Goal: Task Accomplishment & Management: Use online tool/utility

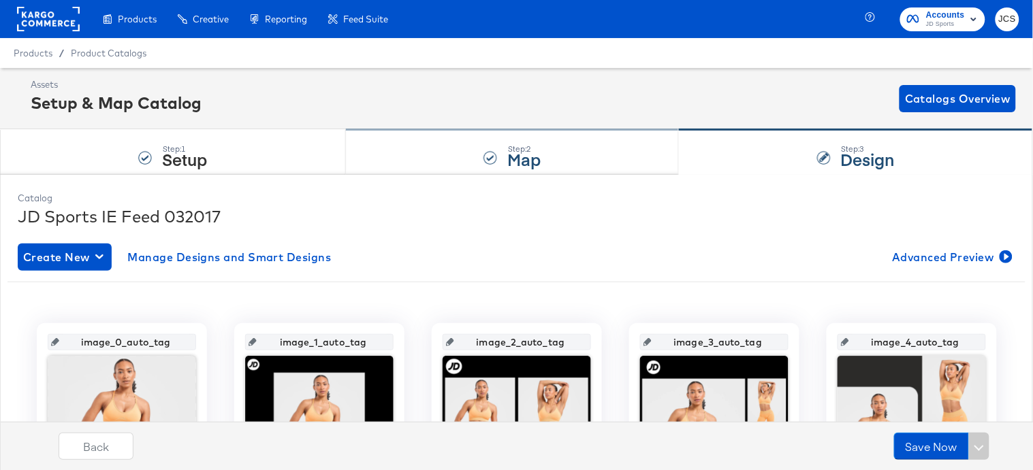
click at [483, 145] on div "Step: 2 Map" at bounding box center [513, 152] width 334 height 45
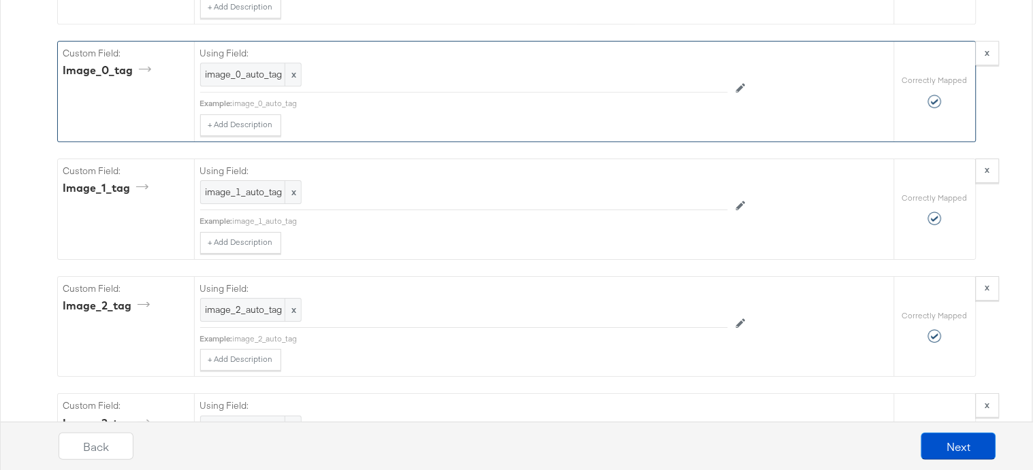
scroll to position [7711, 0]
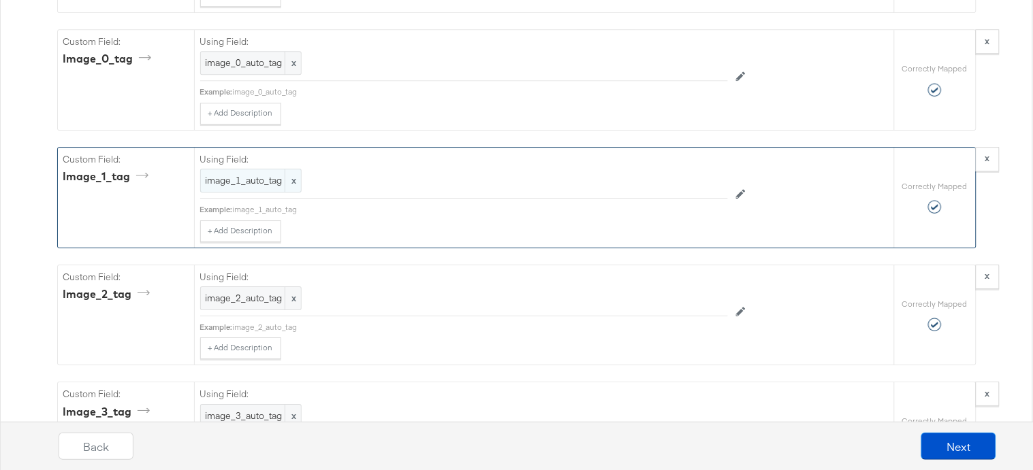
click at [235, 187] on span "image_1_auto_tag" at bounding box center [251, 180] width 91 height 13
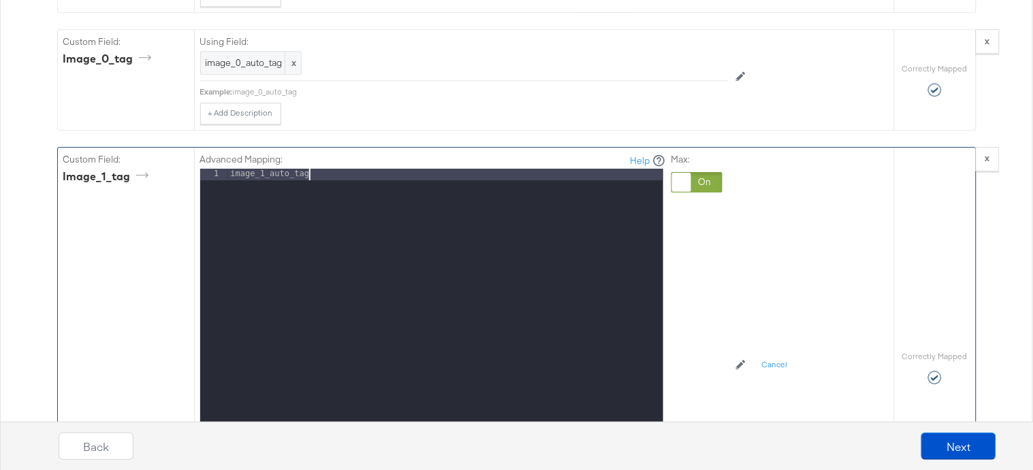
click at [322, 182] on div "image_1_auto_tag" at bounding box center [445, 350] width 435 height 363
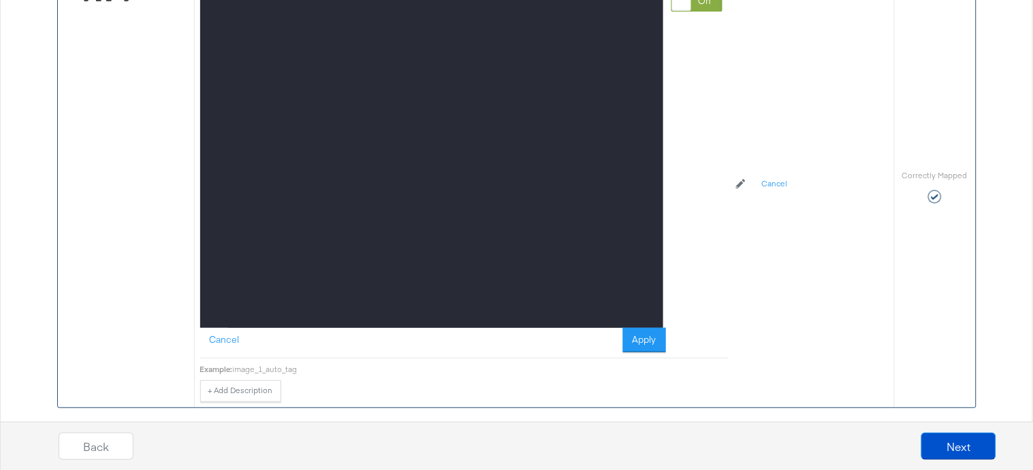
scroll to position [7884, 0]
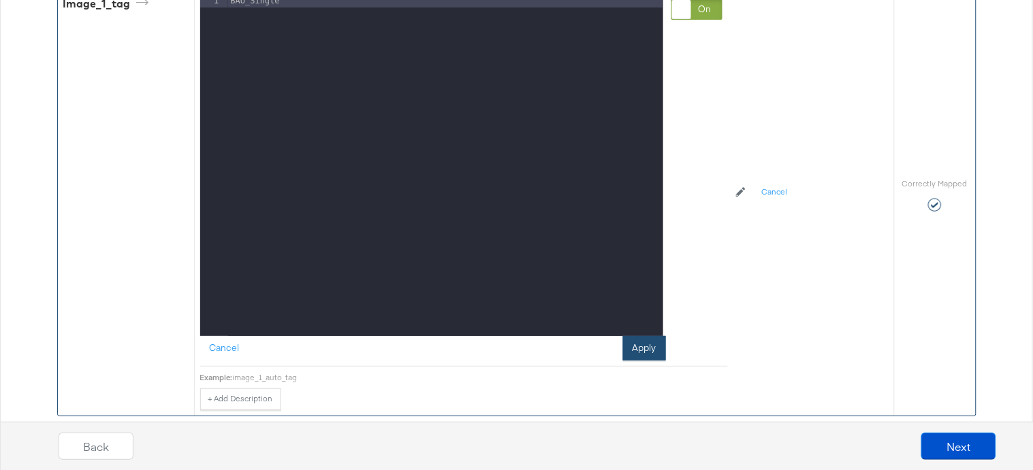
click at [647, 356] on button "Apply" at bounding box center [644, 348] width 43 height 25
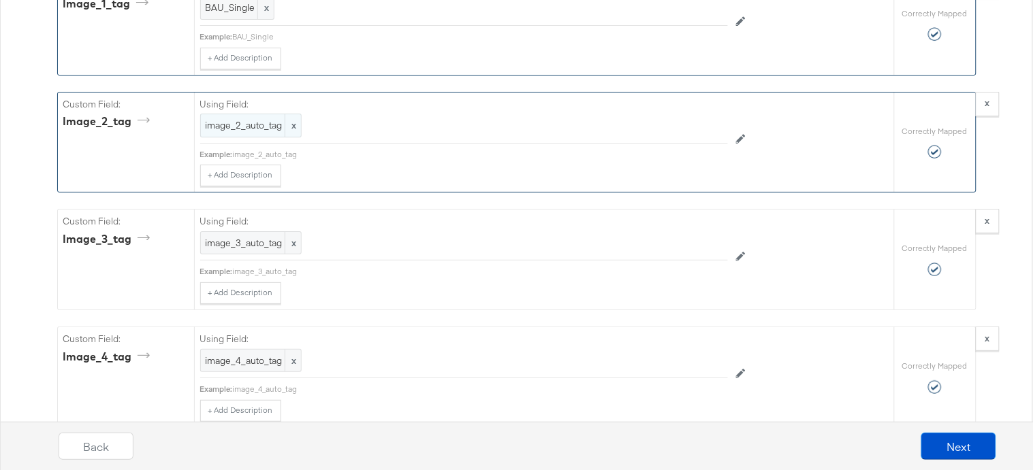
click at [239, 131] on span "image_2_auto_tag" at bounding box center [251, 125] width 91 height 13
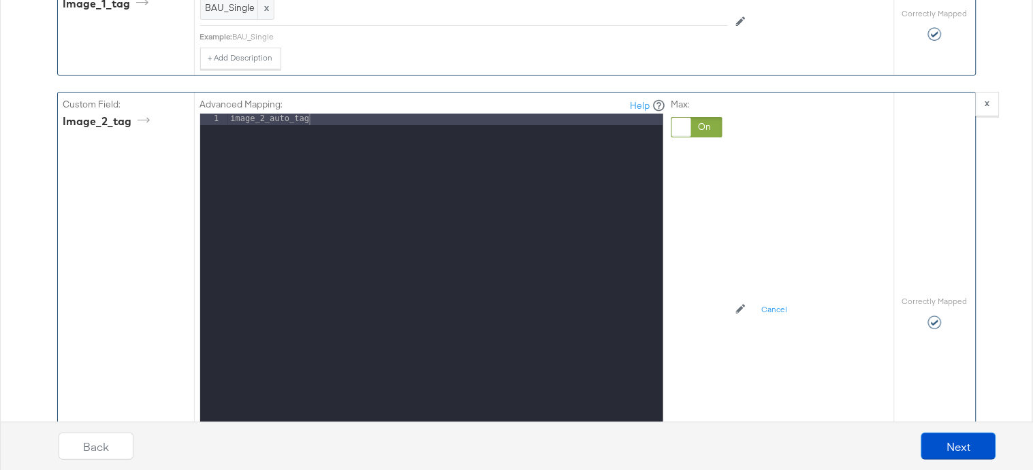
click at [280, 133] on div "image_2_auto_tag" at bounding box center [445, 295] width 435 height 363
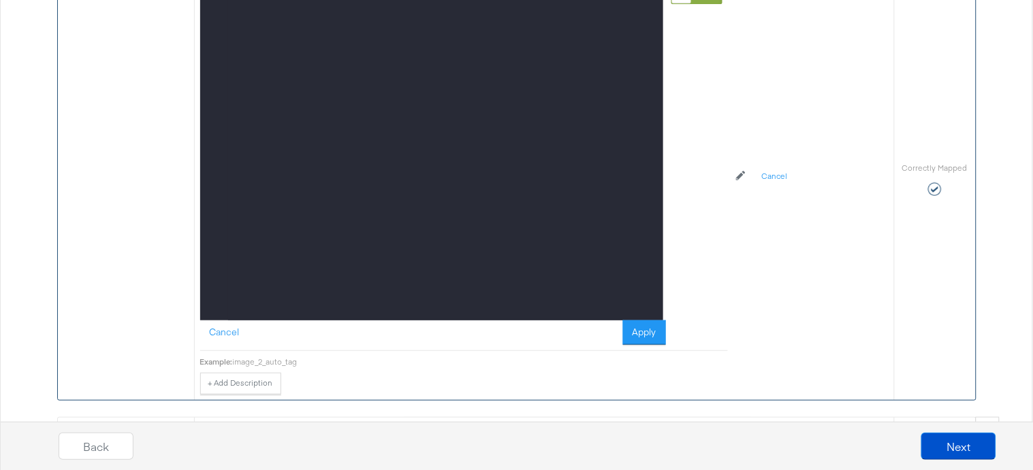
scroll to position [8020, 0]
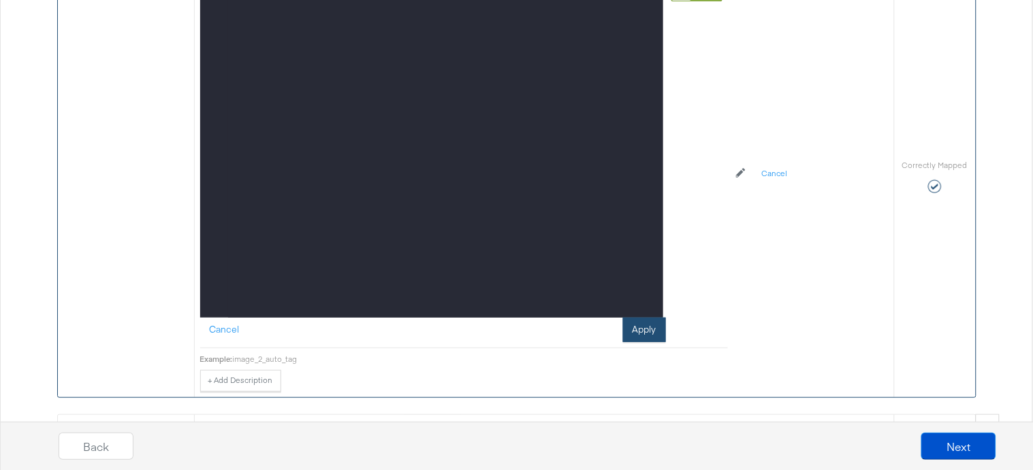
click at [640, 342] on button "Apply" at bounding box center [644, 330] width 43 height 25
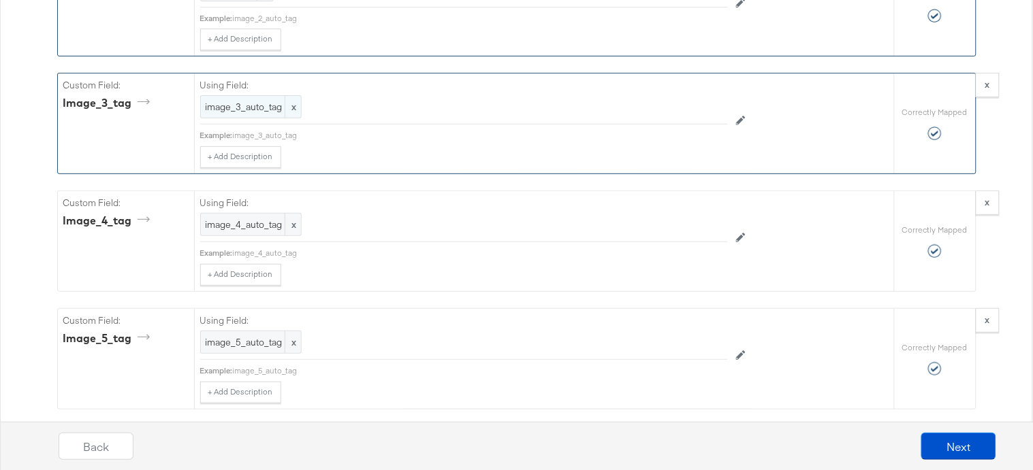
click at [247, 114] on span "image_3_auto_tag" at bounding box center [251, 107] width 91 height 13
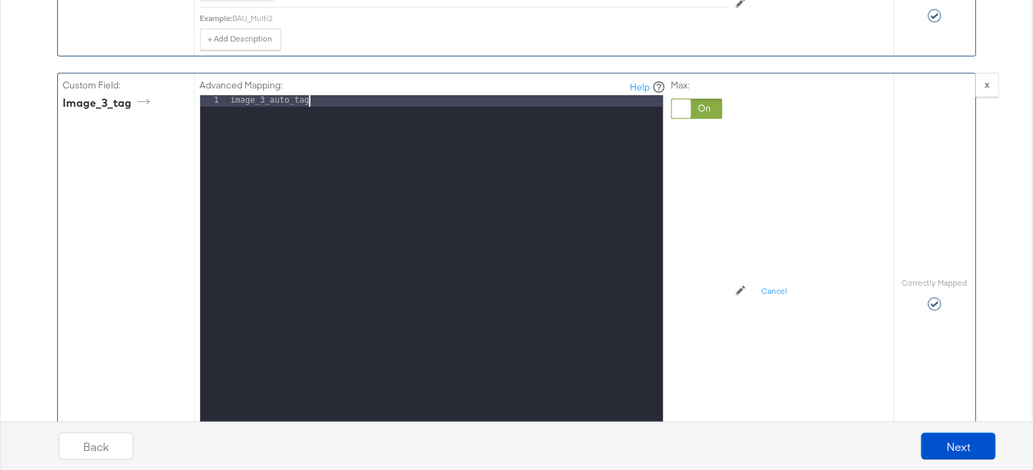
click at [315, 116] on div "image_3_auto_tag" at bounding box center [445, 276] width 435 height 363
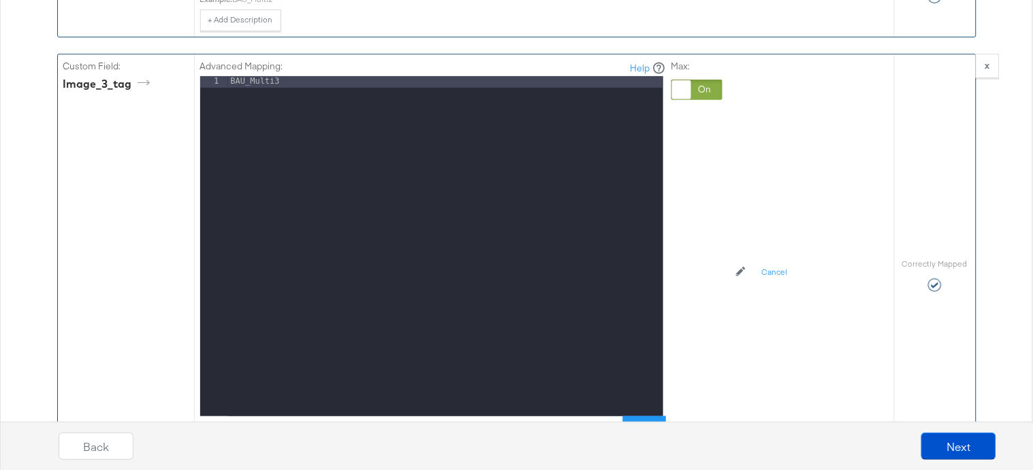
scroll to position [8142, 0]
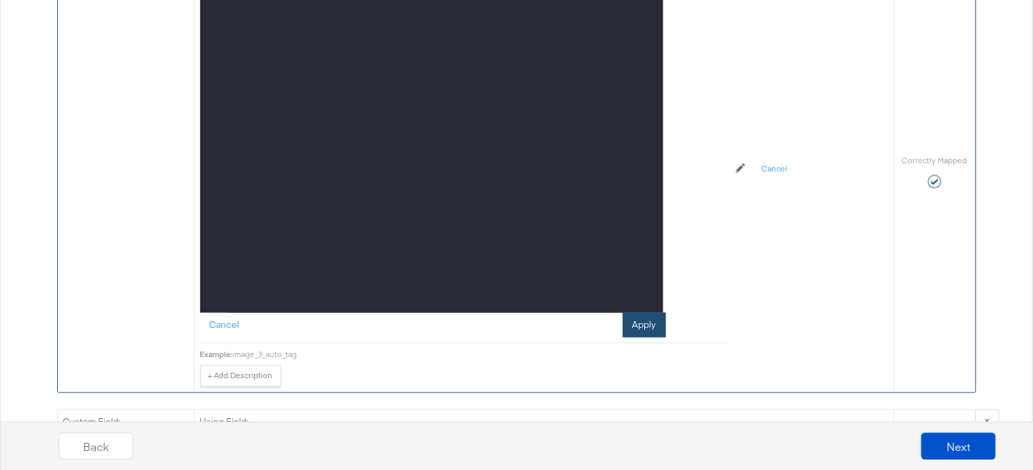
click at [639, 338] on button "Apply" at bounding box center [644, 325] width 43 height 25
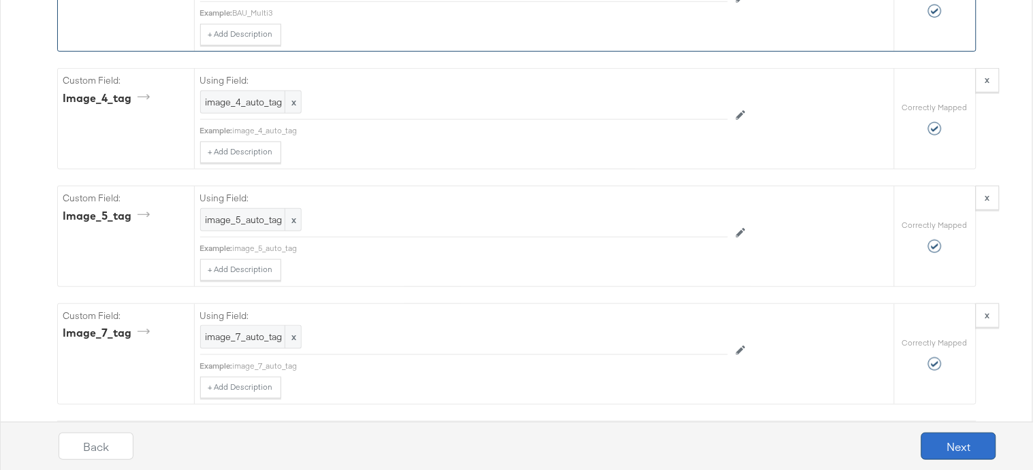
click at [950, 449] on button "Next" at bounding box center [958, 446] width 75 height 27
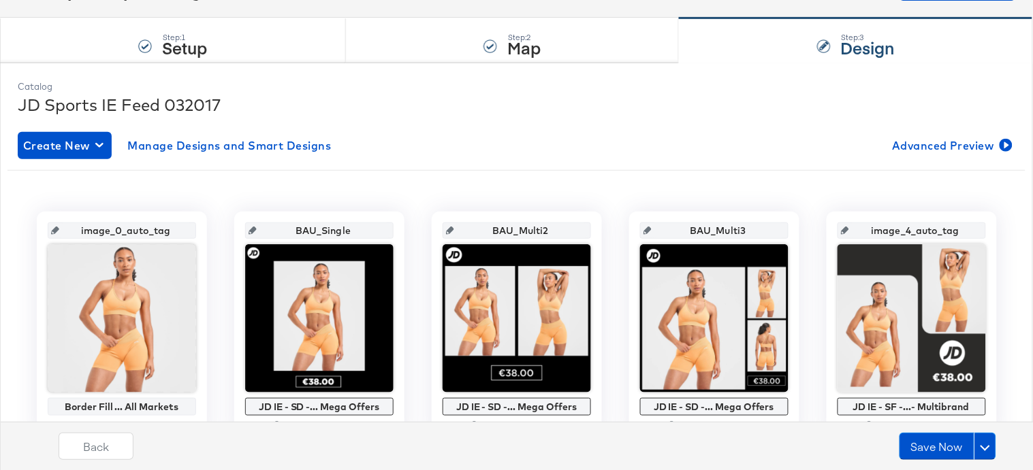
scroll to position [0, 0]
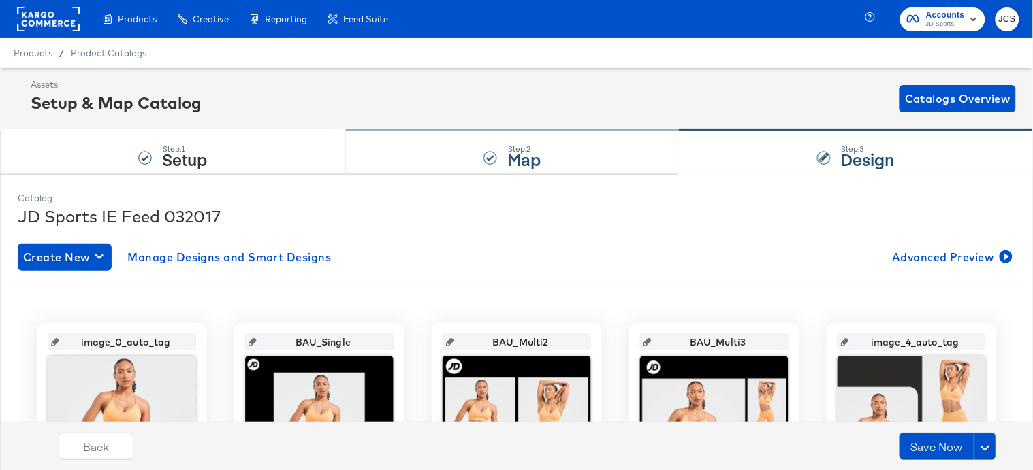
click at [513, 167] on strong "Map" at bounding box center [523, 159] width 33 height 22
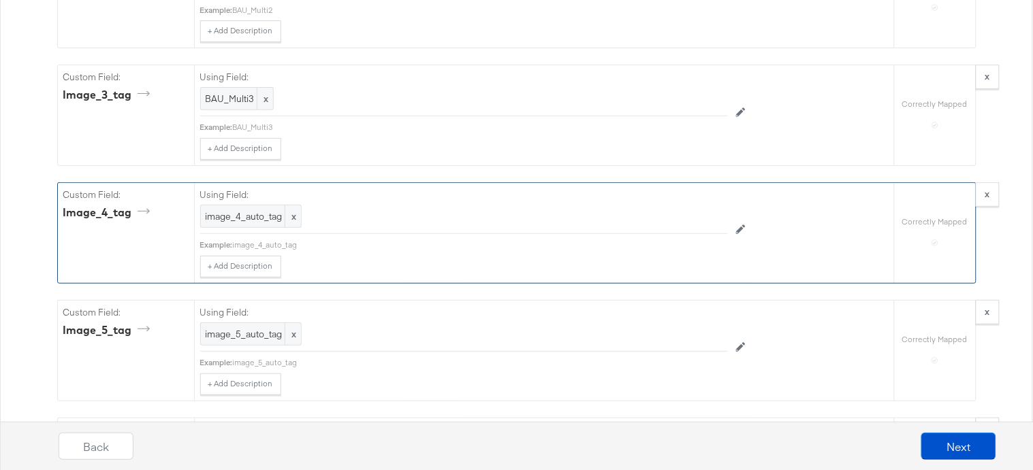
scroll to position [8026, 0]
click at [253, 225] on span "image_4_auto_tag" at bounding box center [251, 218] width 91 height 13
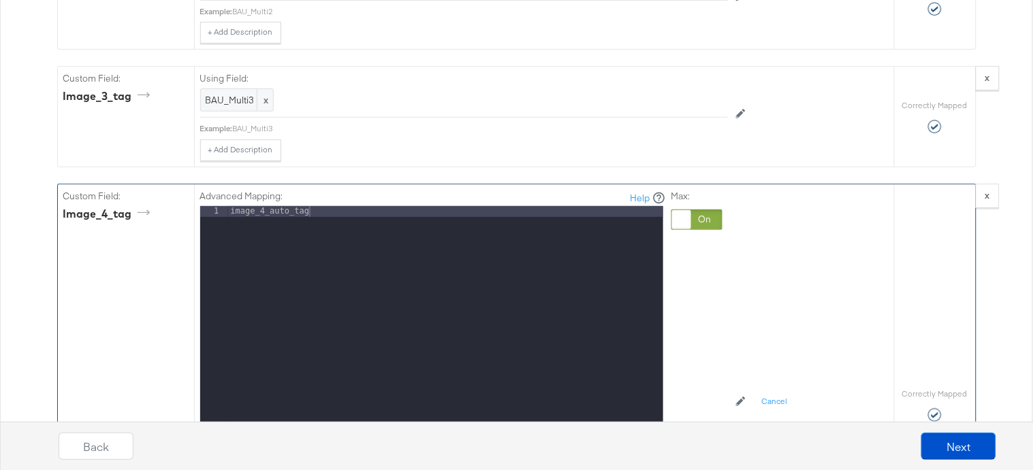
click at [340, 227] on div "image_4_auto_tag" at bounding box center [445, 387] width 435 height 363
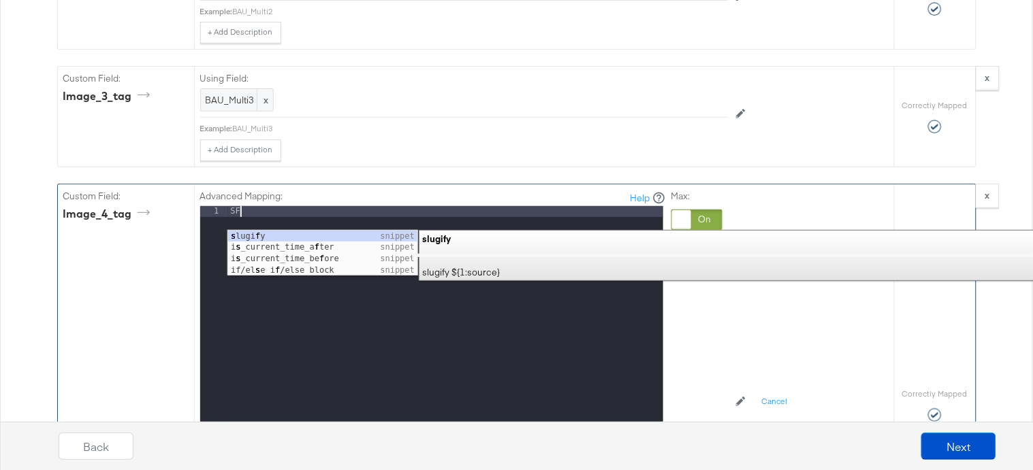
click at [693, 297] on div "Max:" at bounding box center [696, 380] width 51 height 381
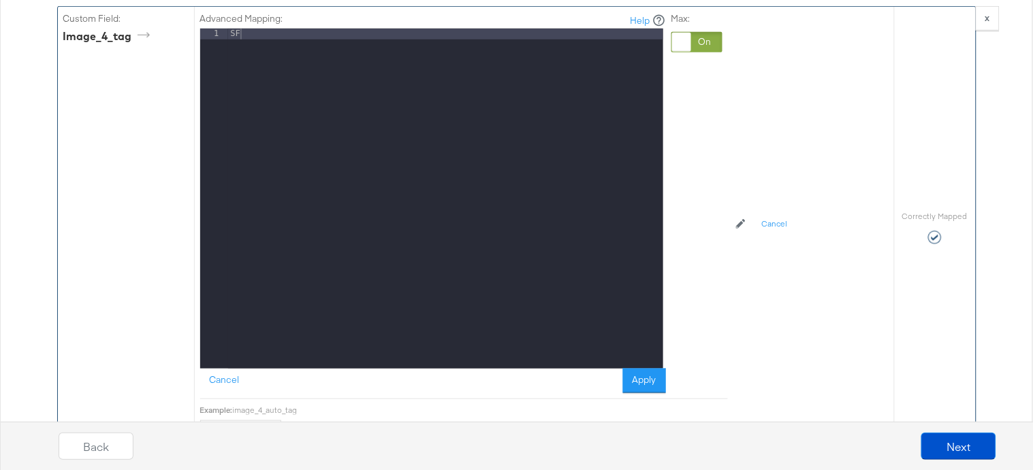
scroll to position [8205, 0]
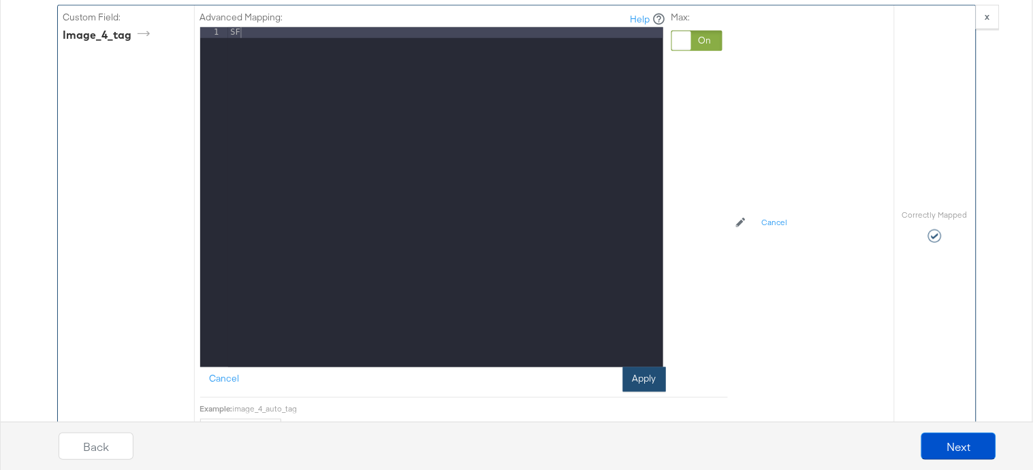
click at [647, 392] on button "Apply" at bounding box center [644, 380] width 43 height 25
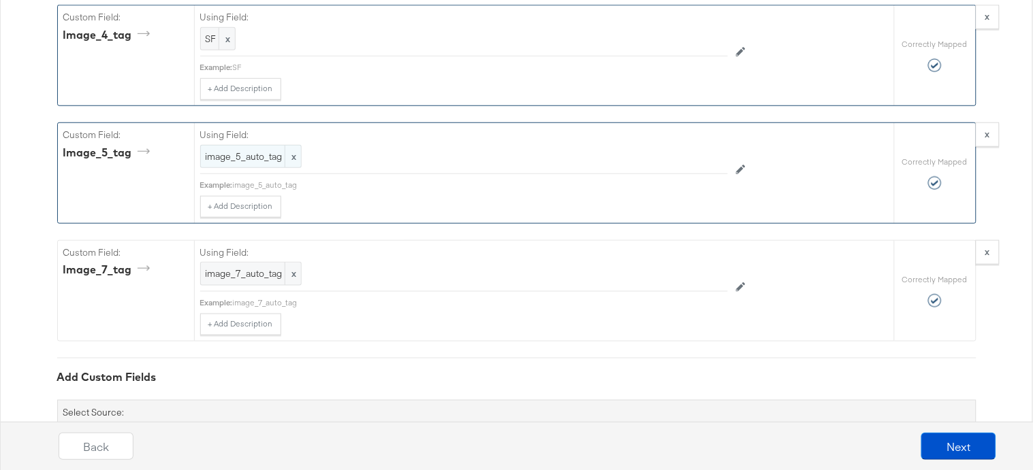
click at [259, 163] on span "image_5_auto_tag" at bounding box center [251, 156] width 91 height 13
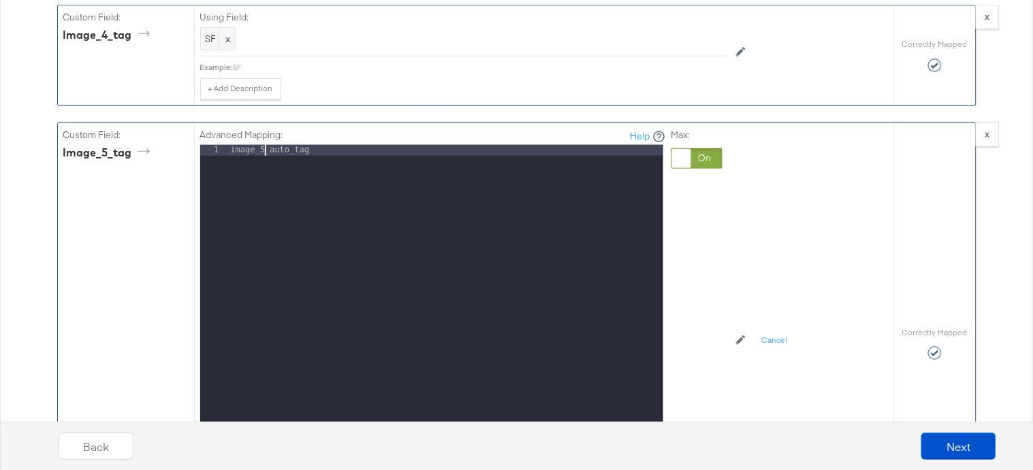
click at [264, 165] on div "image_5_auto_tag" at bounding box center [445, 326] width 435 height 363
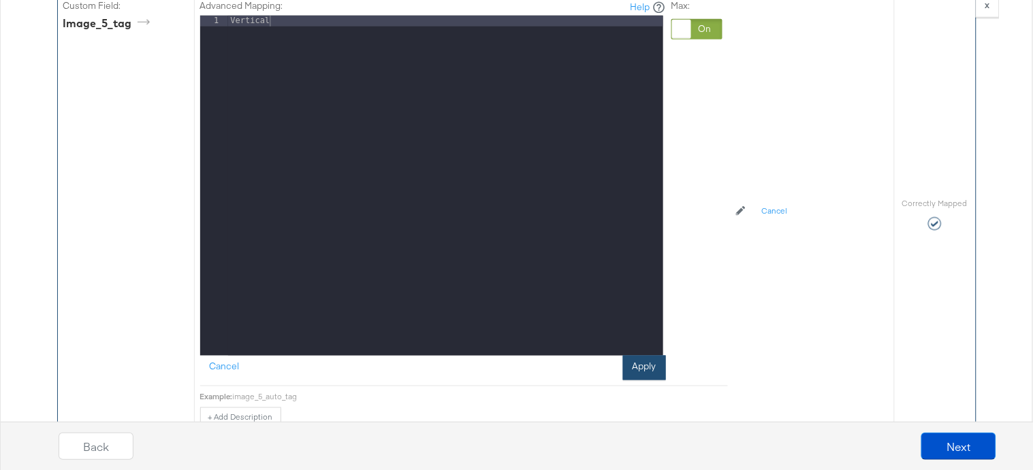
click at [636, 376] on button "Apply" at bounding box center [644, 368] width 43 height 25
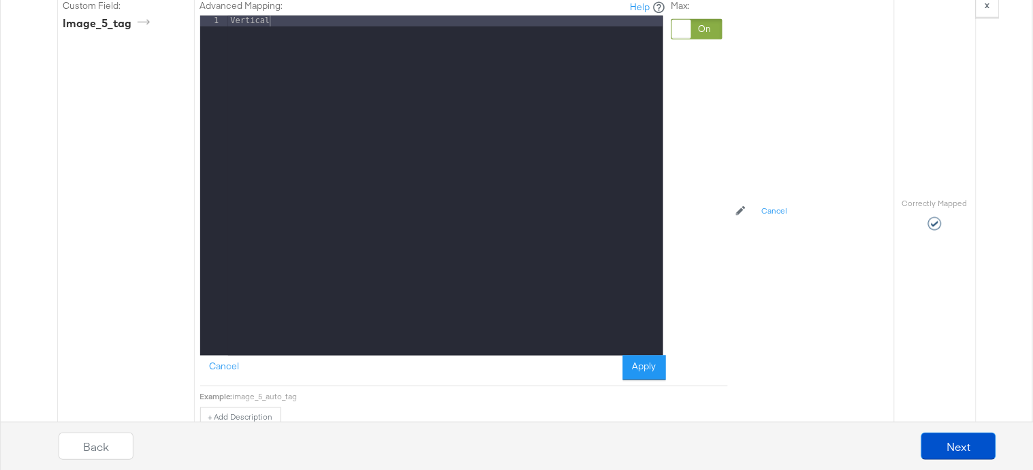
scroll to position [8292, 0]
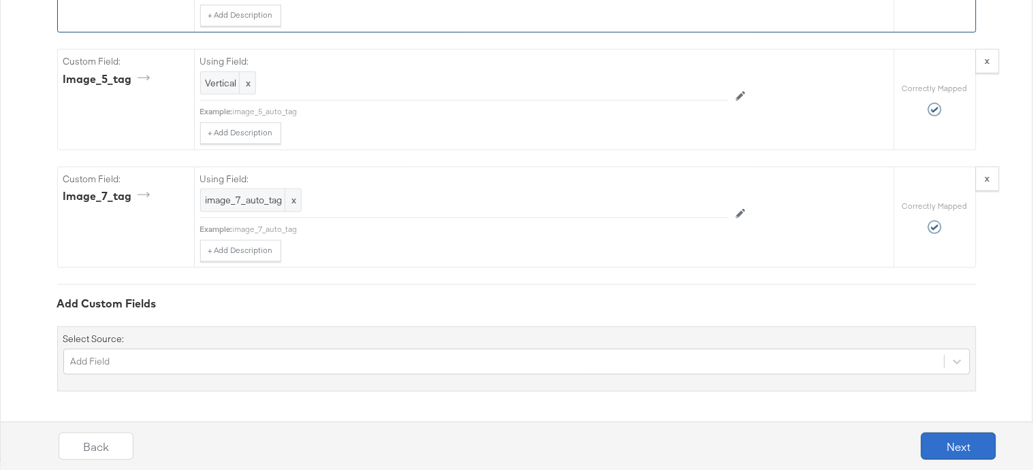
click at [943, 444] on button "Next" at bounding box center [958, 446] width 75 height 27
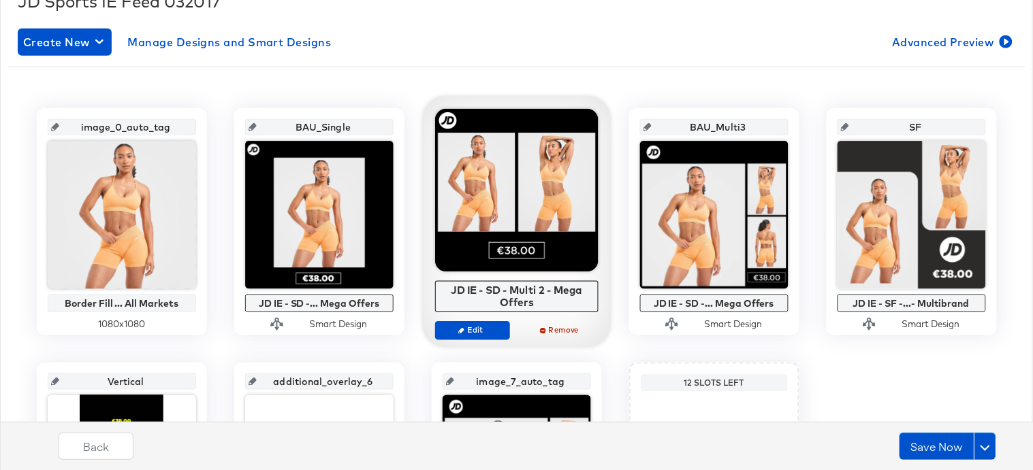
scroll to position [0, 0]
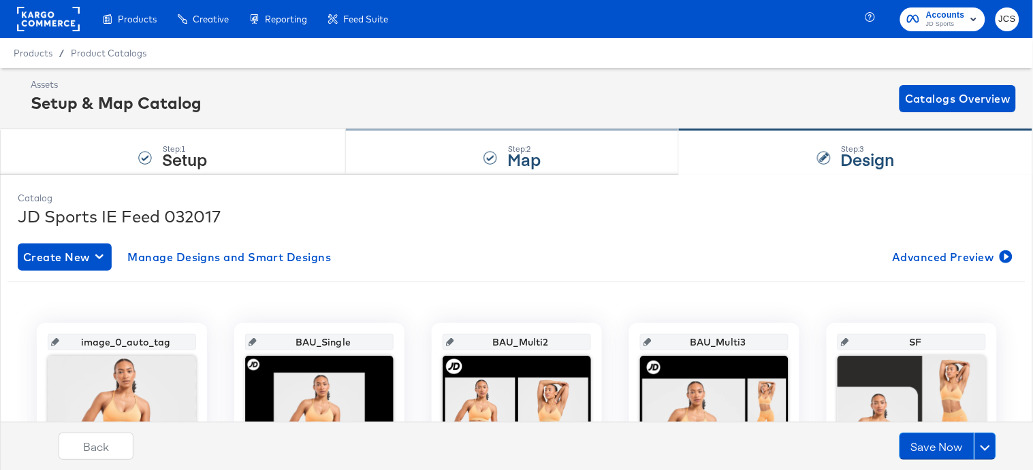
click at [540, 165] on strong "Map" at bounding box center [523, 159] width 33 height 22
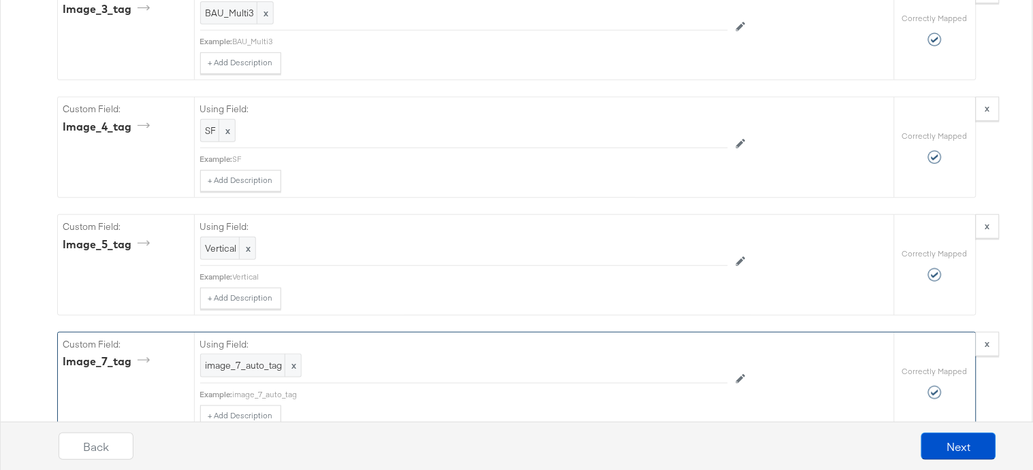
scroll to position [8292, 0]
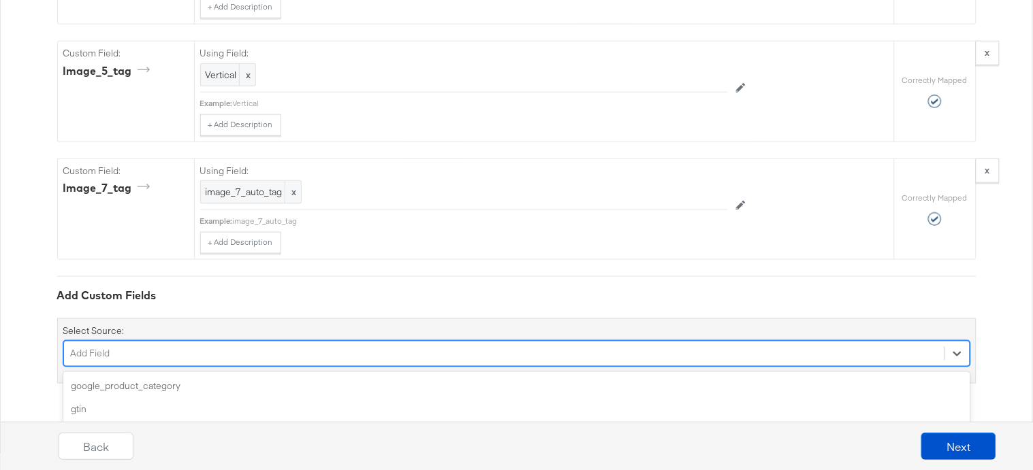
click at [250, 367] on div "option color focused, 5 of 156. 156 results available. Use Up and Down to choos…" at bounding box center [516, 354] width 907 height 26
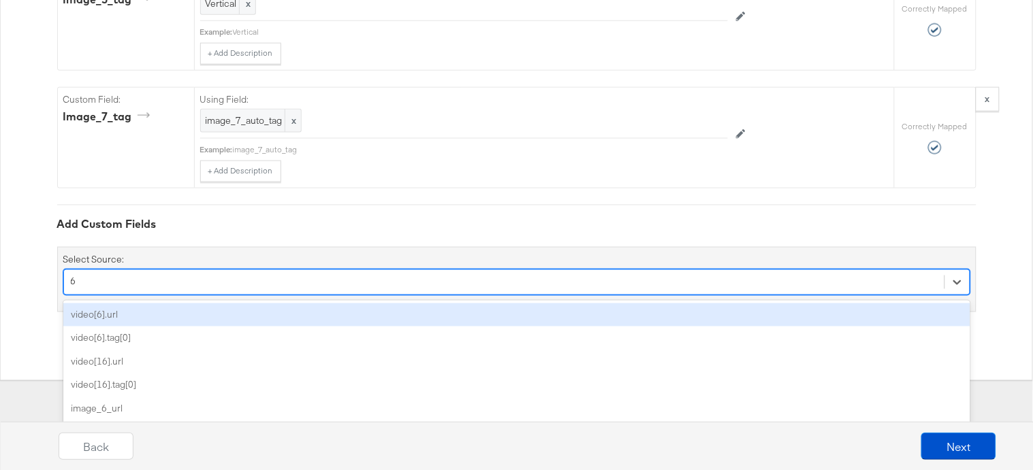
scroll to position [8372, 0]
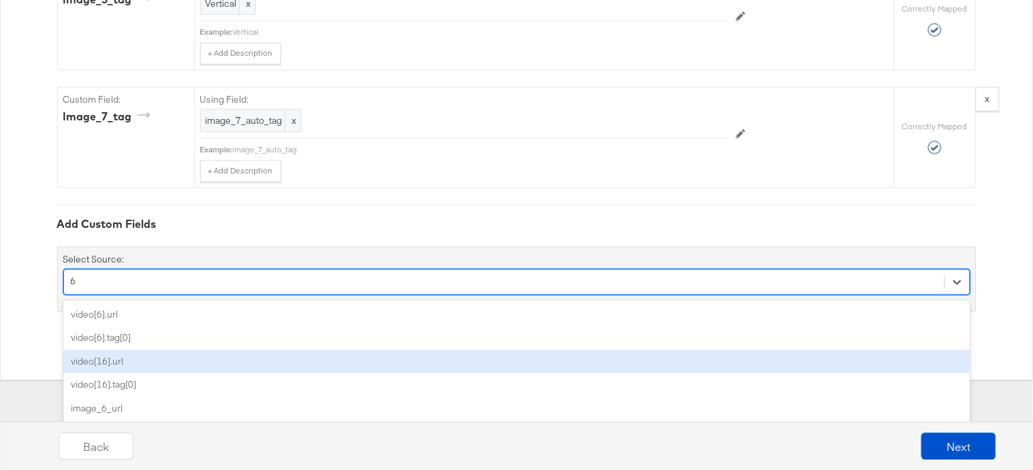
type input "6"
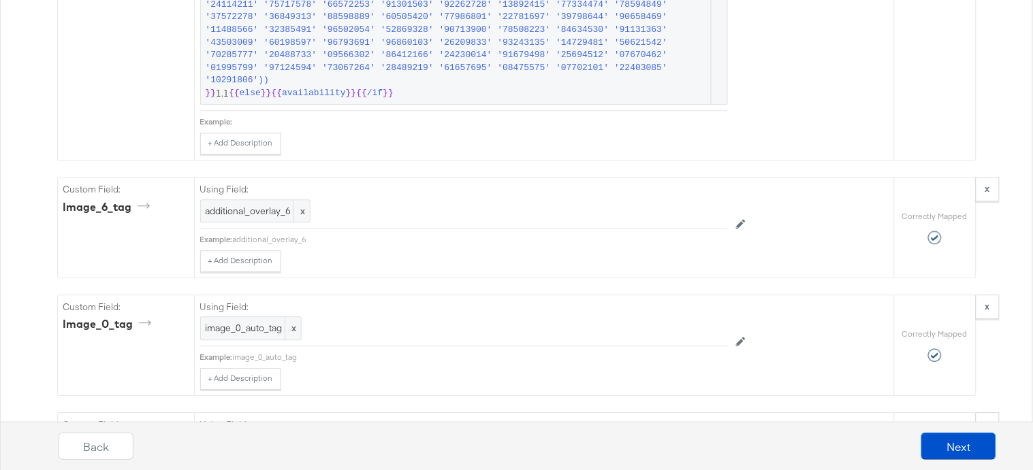
scroll to position [7378, 0]
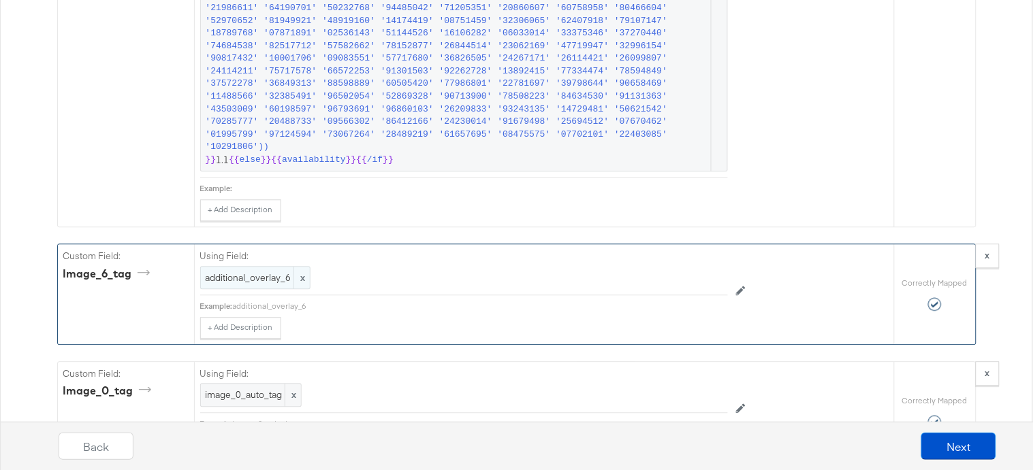
click at [268, 284] on span "additional_overlay_6" at bounding box center [255, 278] width 99 height 13
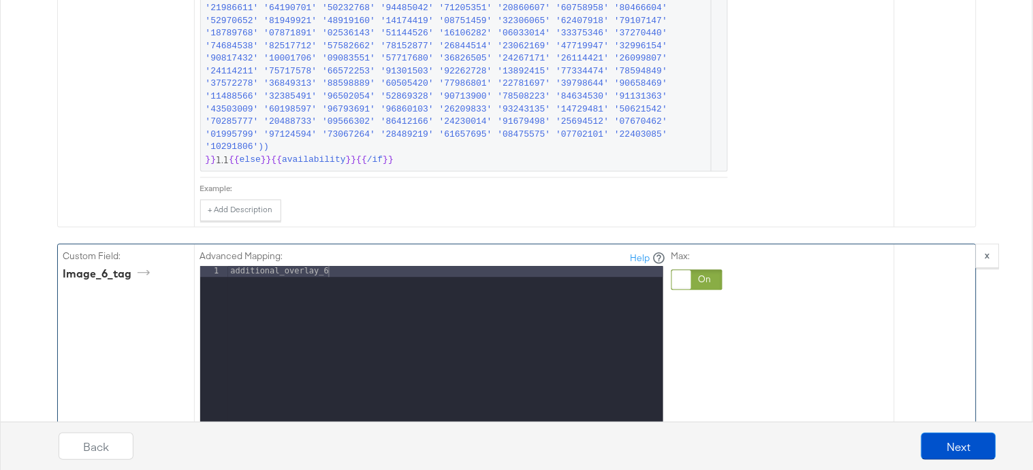
click at [298, 285] on div "additional_overlay_6" at bounding box center [445, 447] width 435 height 363
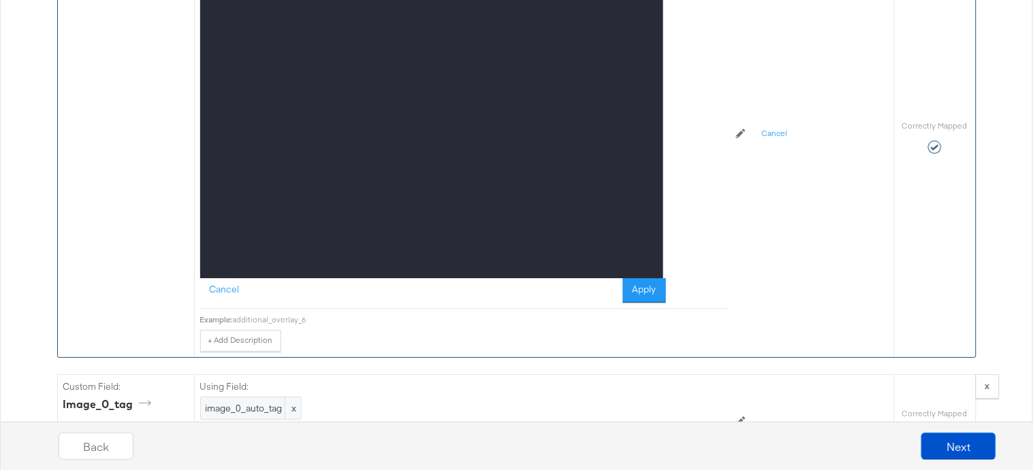
scroll to position [7788, 0]
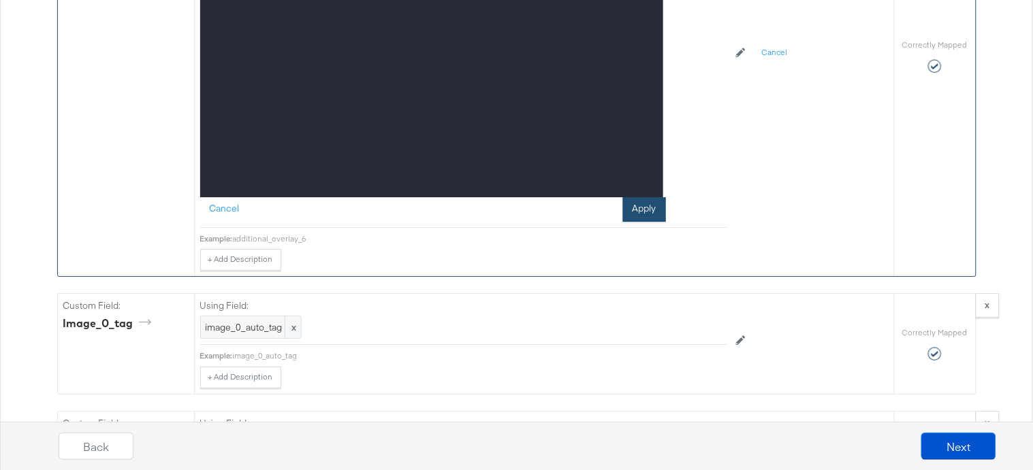
click at [651, 222] on button "Apply" at bounding box center [644, 209] width 43 height 25
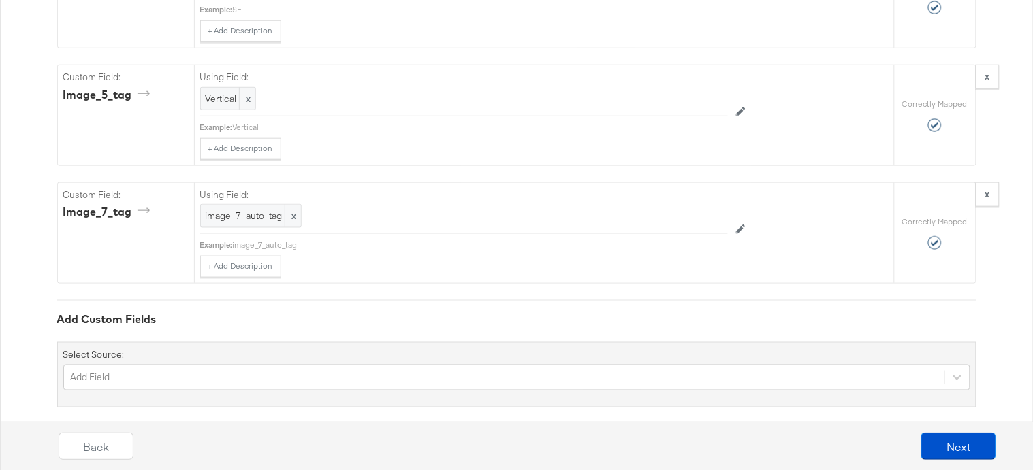
scroll to position [8292, 0]
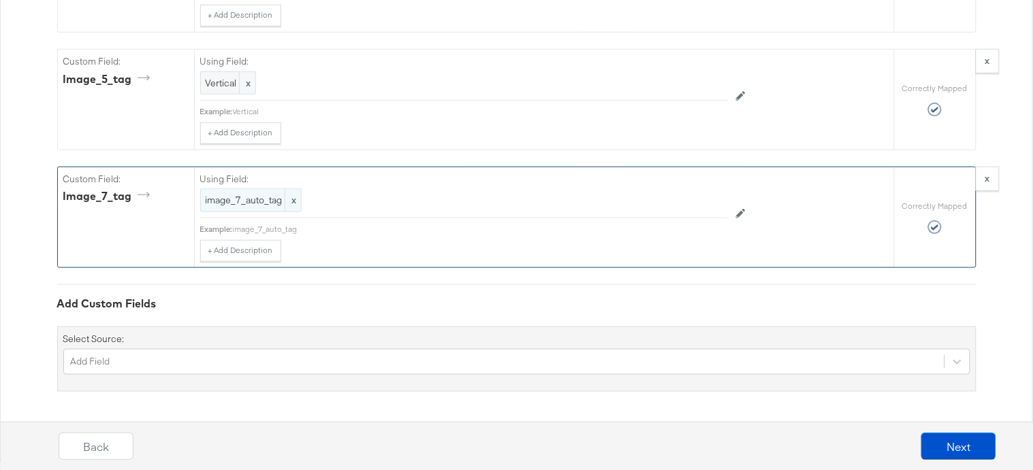
click at [249, 199] on span "image_7_auto_tag" at bounding box center [251, 200] width 91 height 13
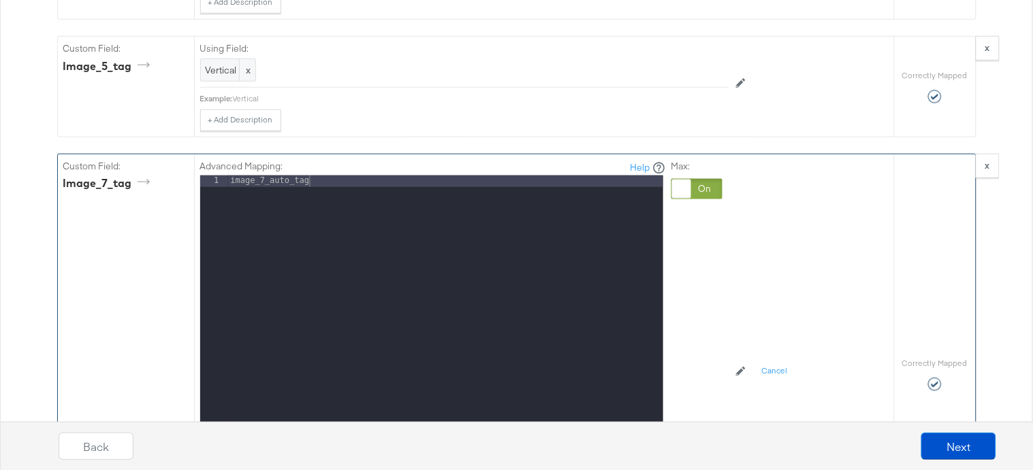
click at [300, 191] on div "image_7_auto_tag" at bounding box center [445, 357] width 435 height 363
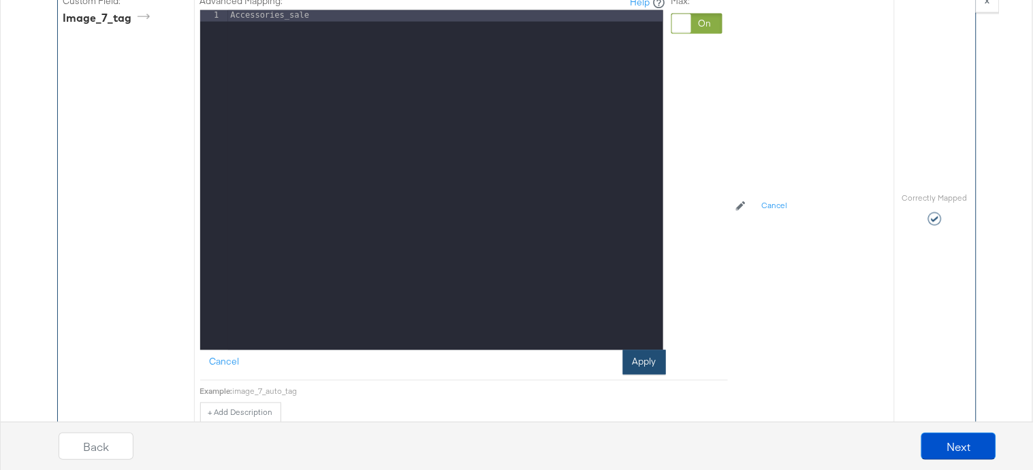
click at [643, 375] on button "Apply" at bounding box center [644, 363] width 43 height 25
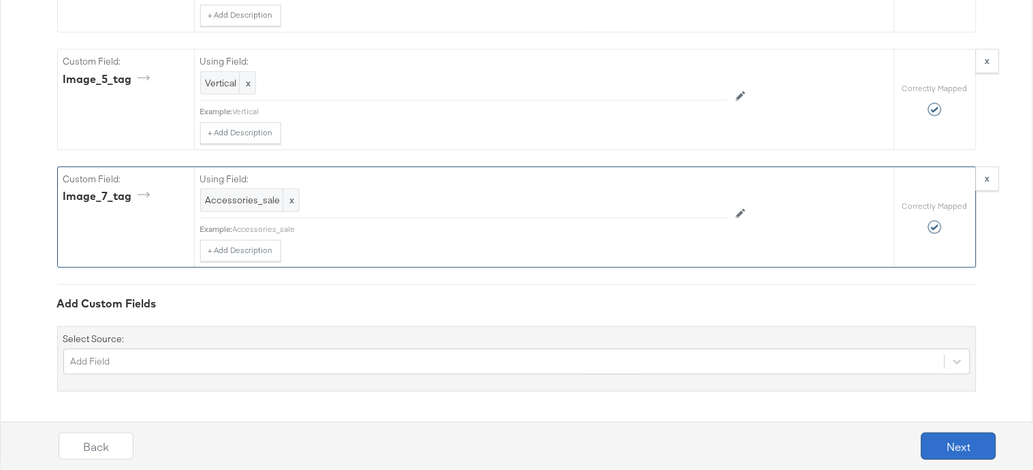
click at [979, 445] on button "Next" at bounding box center [958, 446] width 75 height 27
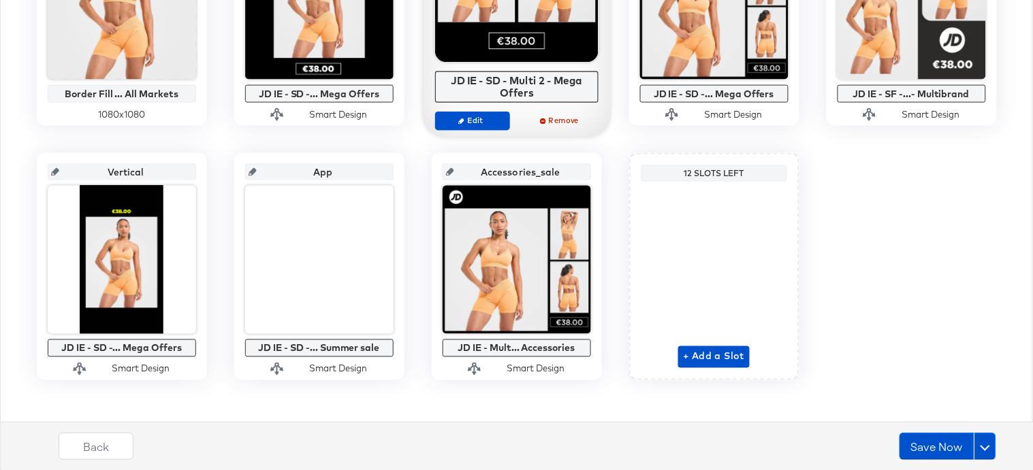
scroll to position [433, 0]
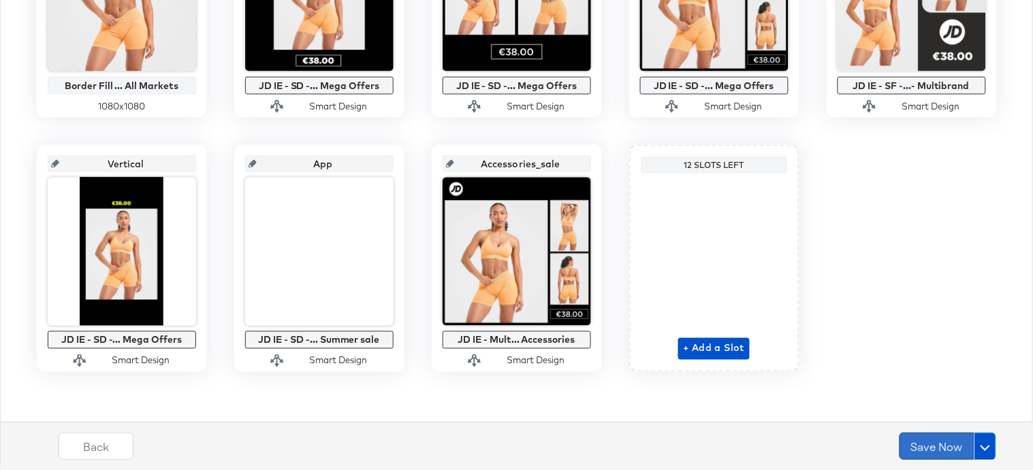
click at [933, 448] on button "Save Now" at bounding box center [936, 446] width 75 height 27
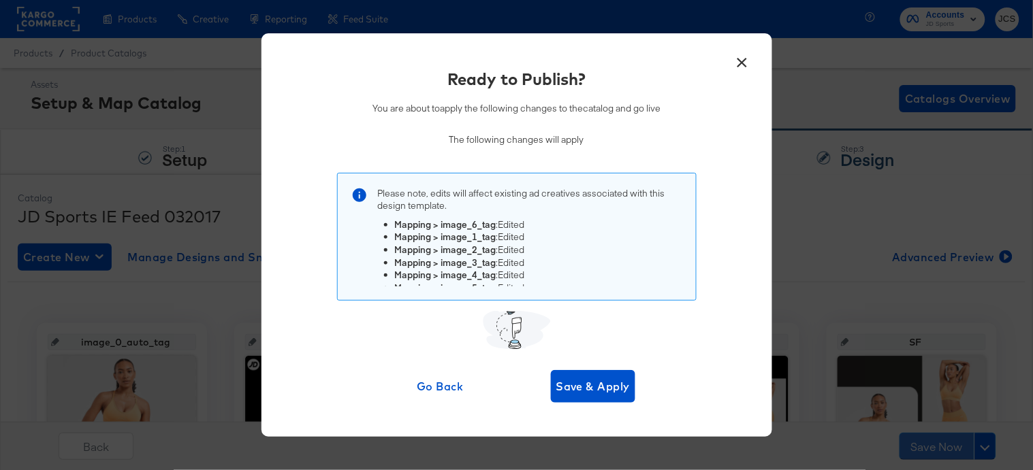
scroll to position [26, 0]
click at [589, 391] on span "Save & Apply" at bounding box center [593, 386] width 74 height 19
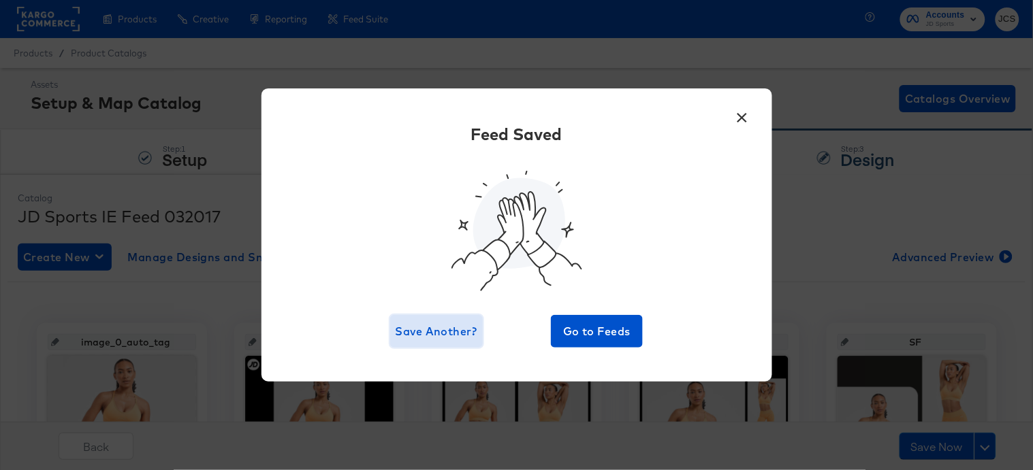
click at [451, 331] on span "Save Another?" at bounding box center [436, 331] width 82 height 19
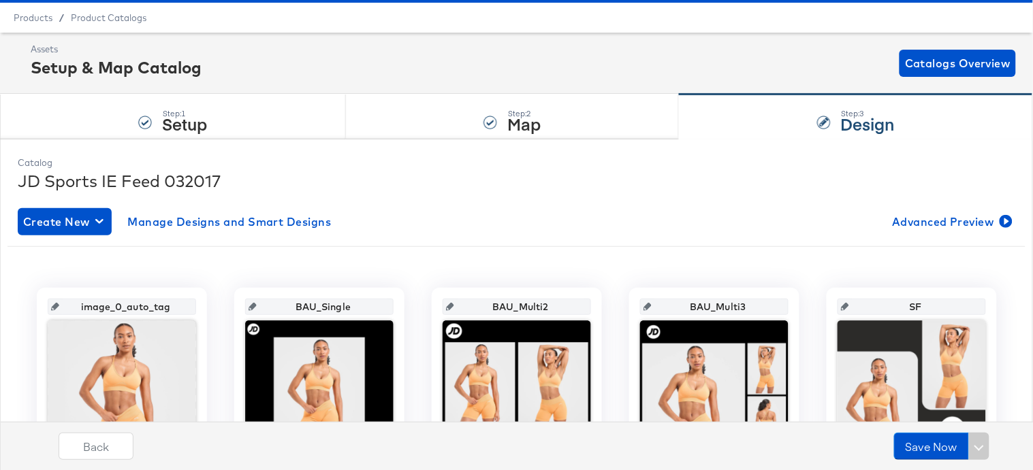
scroll to position [0, 0]
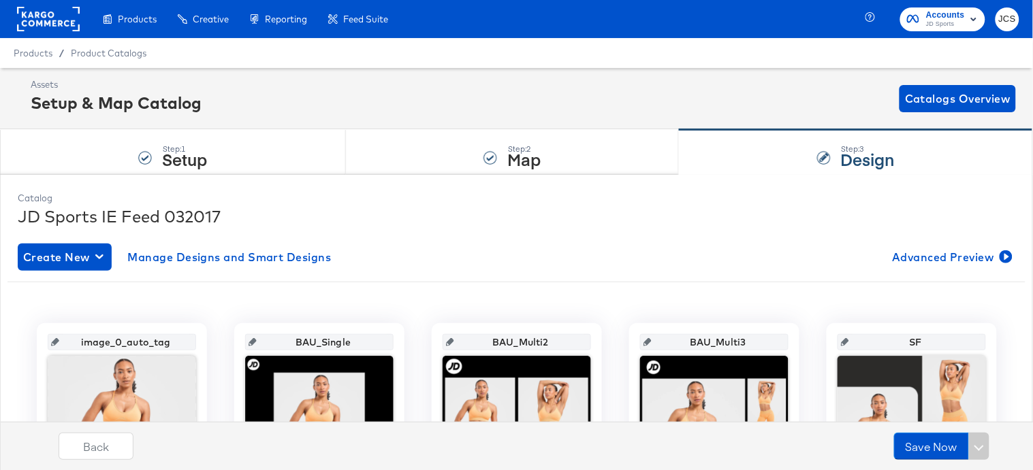
click at [39, 22] on rect at bounding box center [48, 19] width 63 height 25
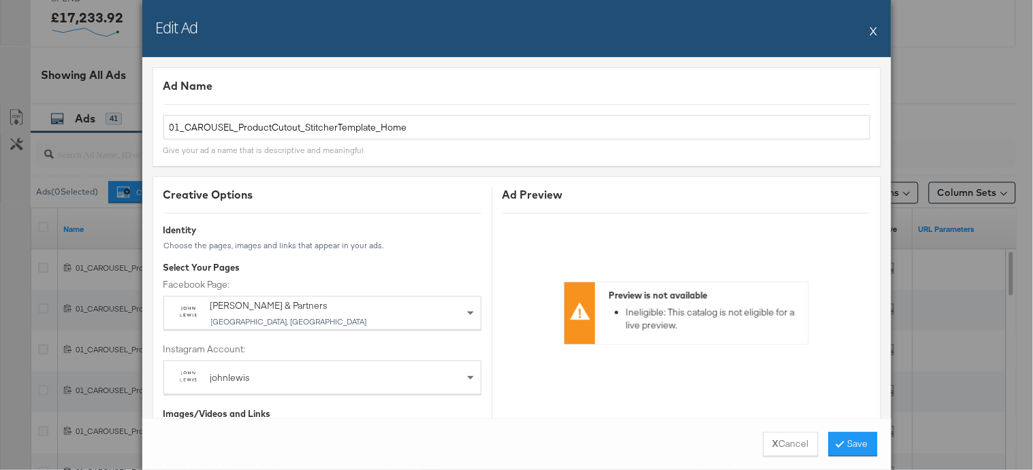
scroll to position [888, 0]
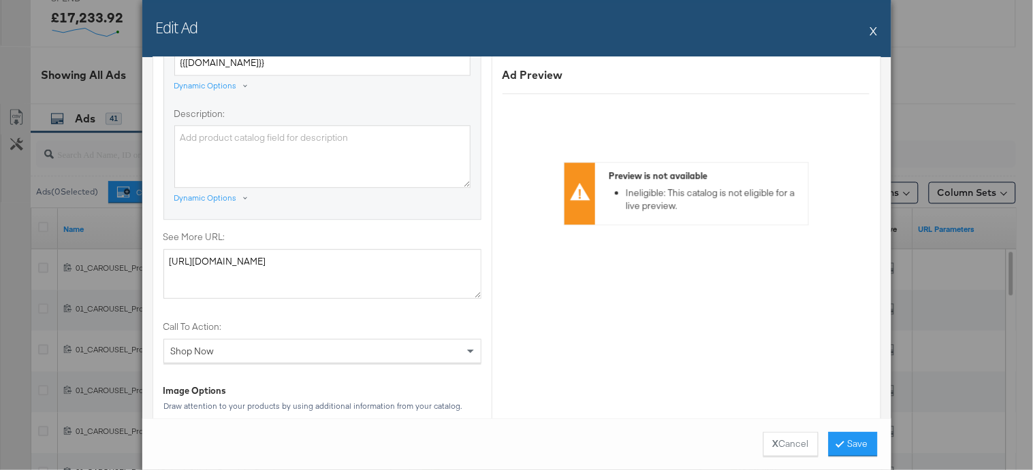
click at [869, 31] on div "Edit Ad X" at bounding box center [516, 28] width 749 height 57
click at [878, 29] on div "Edit Ad X" at bounding box center [516, 28] width 749 height 57
click at [876, 30] on button "X" at bounding box center [873, 30] width 7 height 27
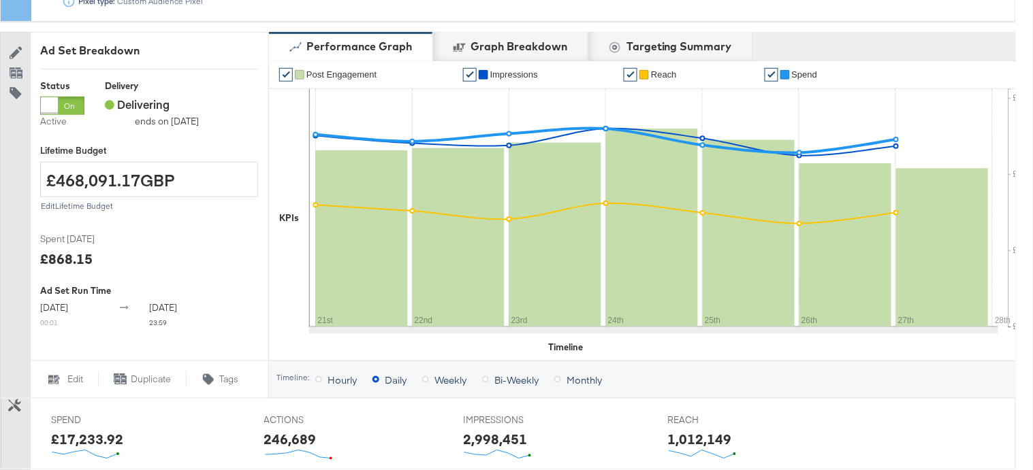
scroll to position [0, 0]
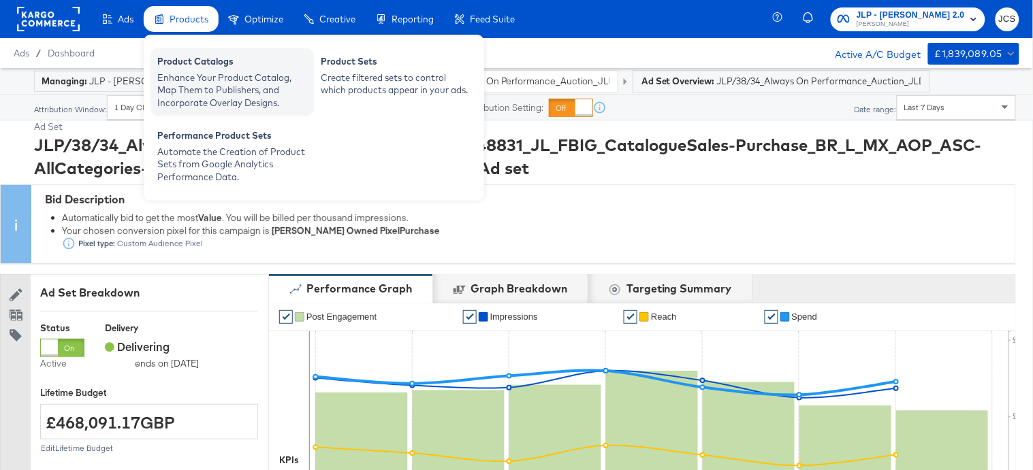
click at [182, 67] on div "Product Catalogs" at bounding box center [232, 63] width 150 height 16
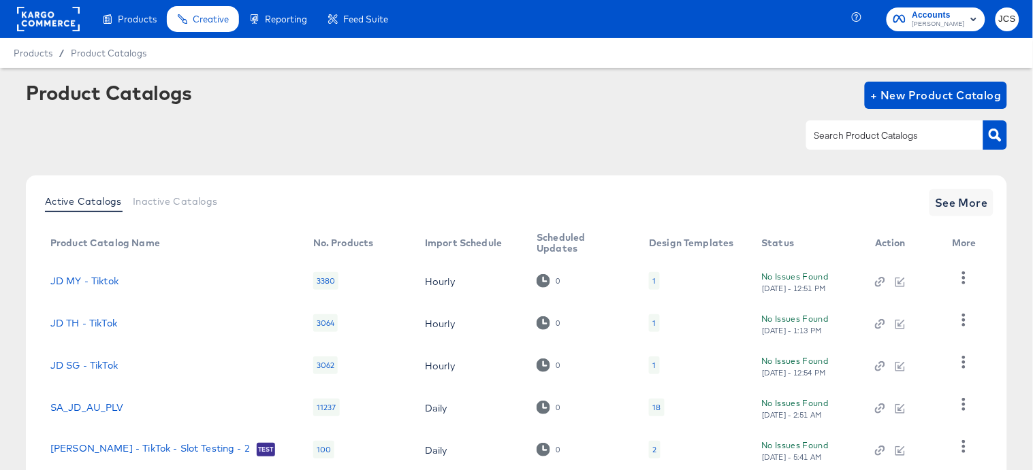
click at [873, 139] on input "text" at bounding box center [883, 136] width 145 height 16
type input "main"
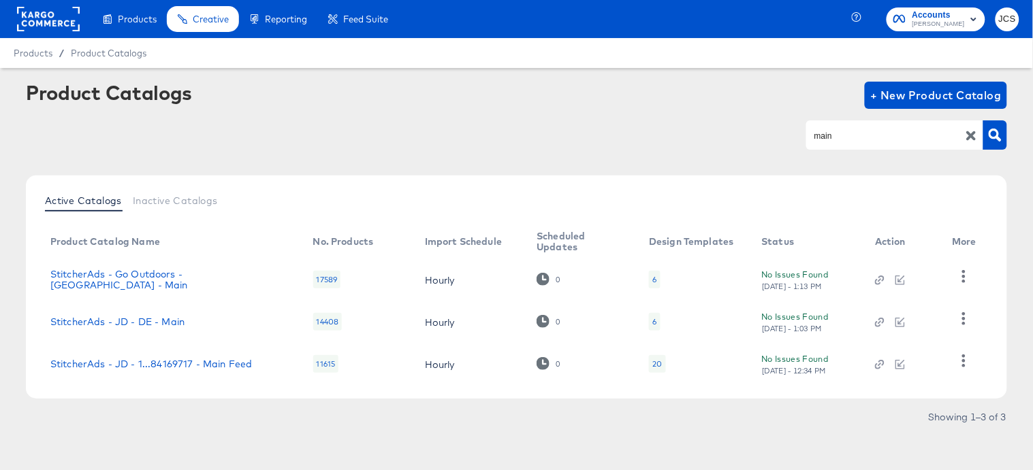
click at [649, 361] on div "20" at bounding box center [657, 364] width 16 height 18
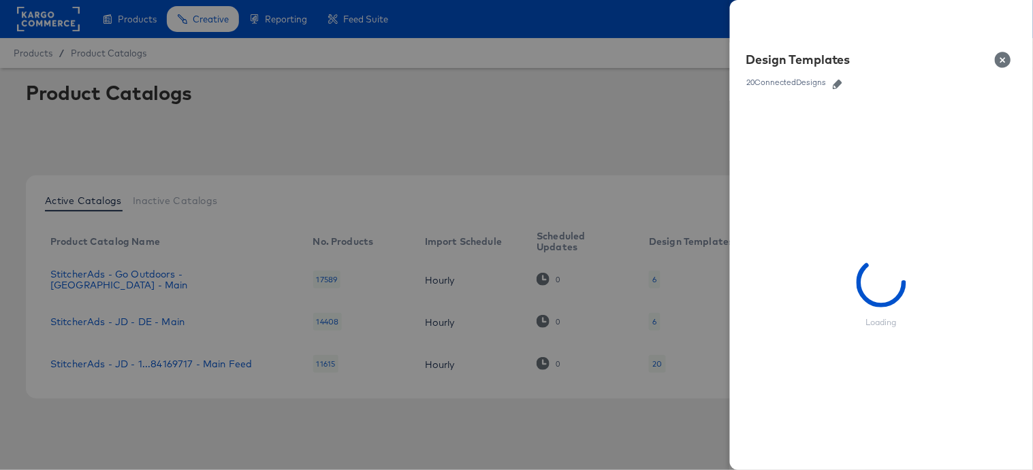
click at [840, 87] on icon "button" at bounding box center [837, 85] width 10 height 10
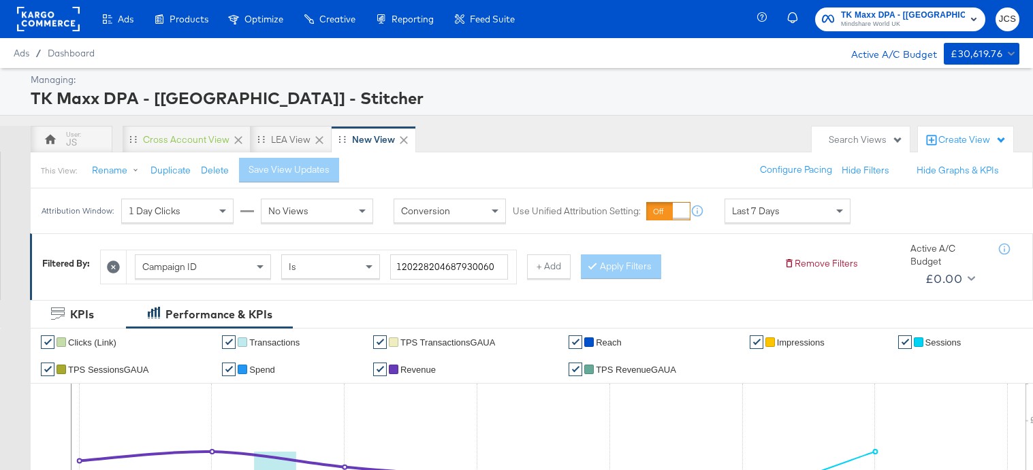
scroll to position [135, 0]
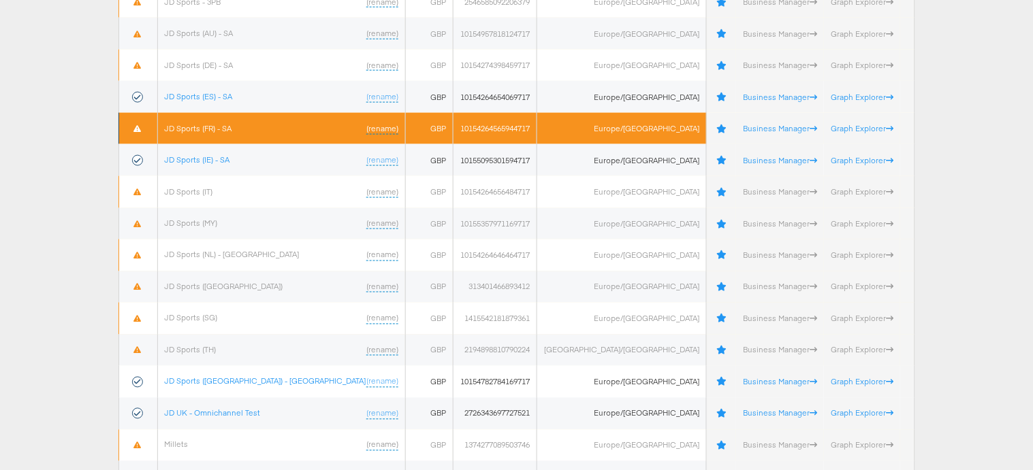
scroll to position [509, 0]
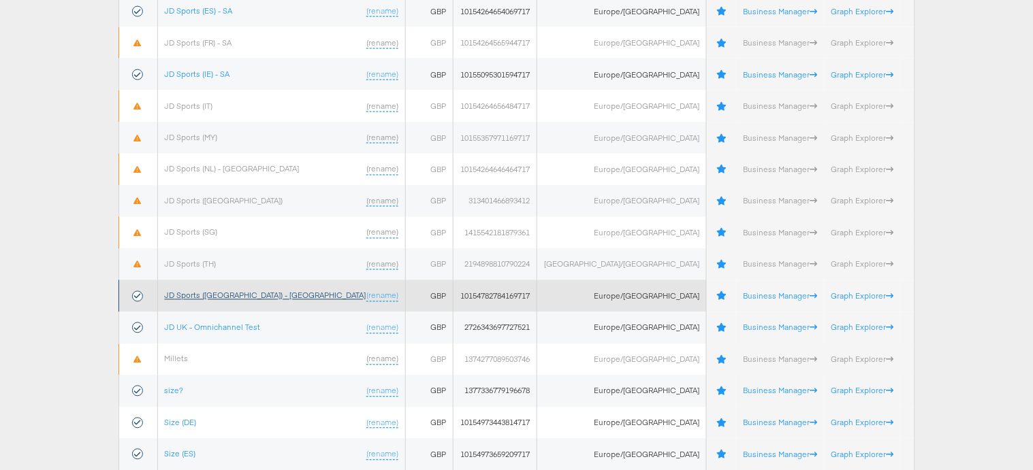
click at [205, 297] on link "JD Sports (UK) - SA" at bounding box center [265, 296] width 201 height 10
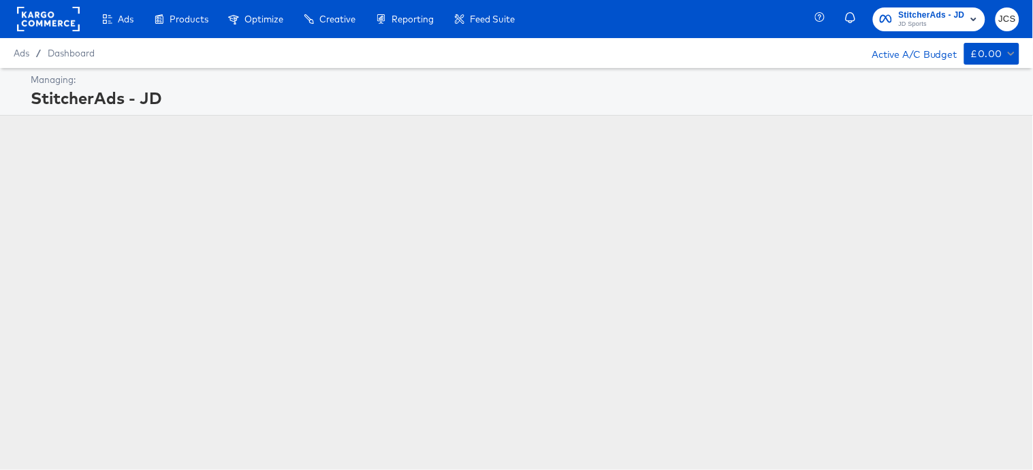
click at [882, 20] on icon "button" at bounding box center [885, 18] width 12 height 13
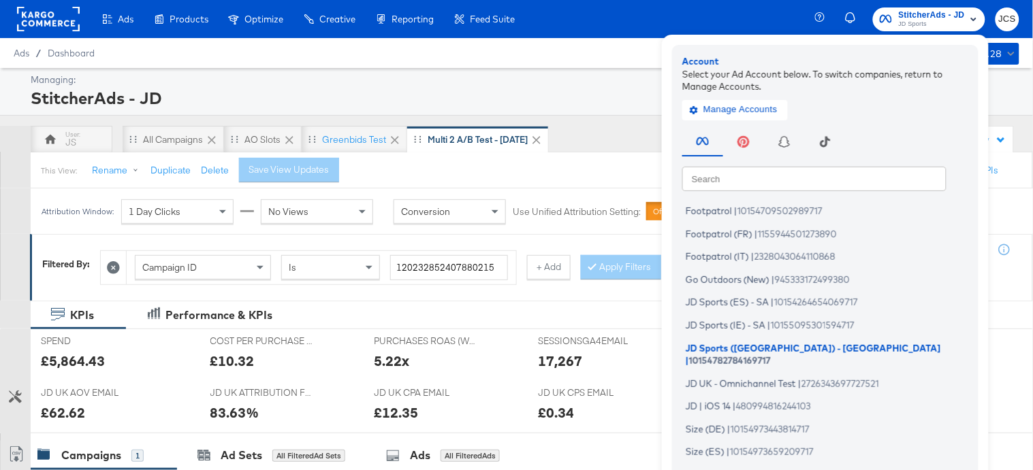
click at [727, 177] on input "text" at bounding box center [814, 178] width 264 height 25
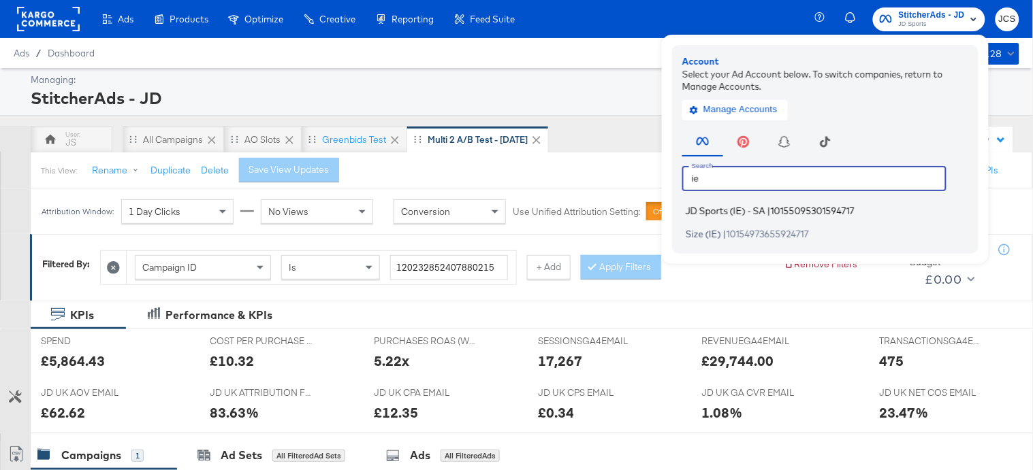
type input "ie"
click at [723, 213] on span "JD Sports (IE) - SA" at bounding box center [725, 211] width 80 height 11
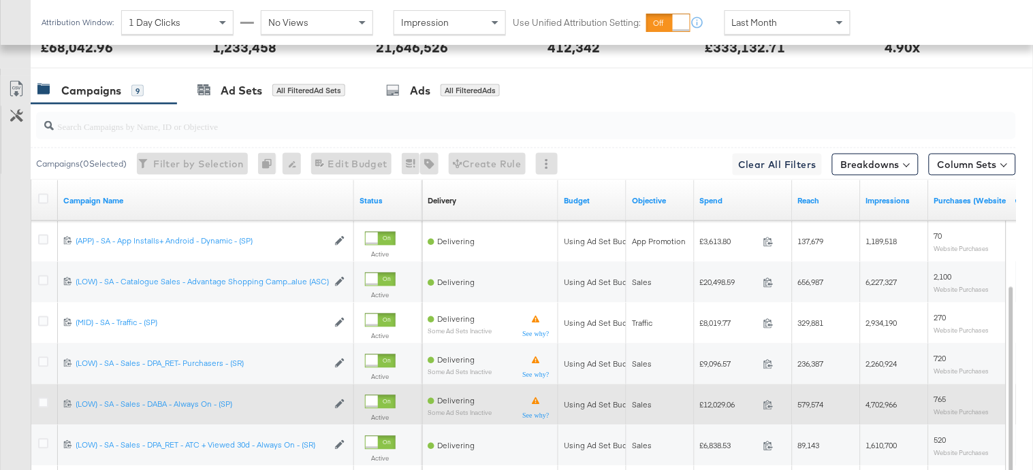
scroll to position [499, 0]
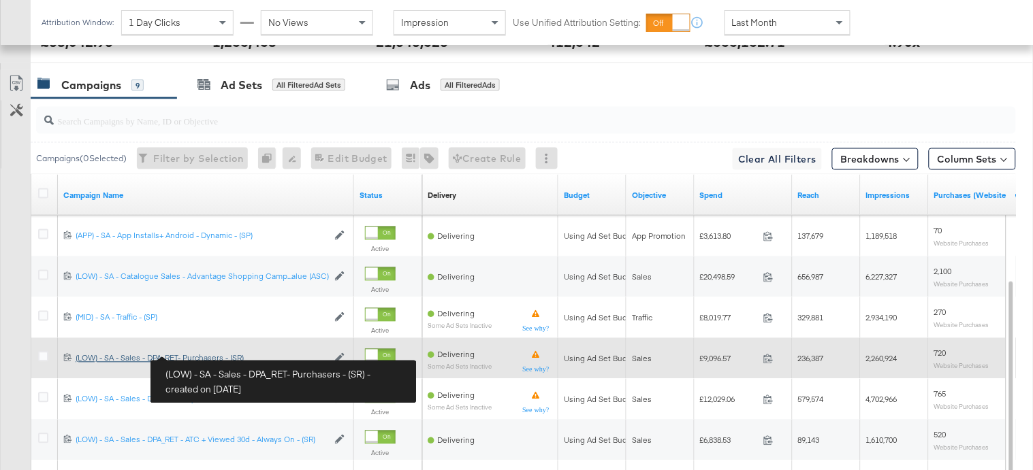
click at [206, 362] on div "(LOW) - SA - Sales - DPA_RET- Purchasers - (SR) (LOW) - SA - Sales - DPA_RET- P…" at bounding box center [202, 358] width 252 height 11
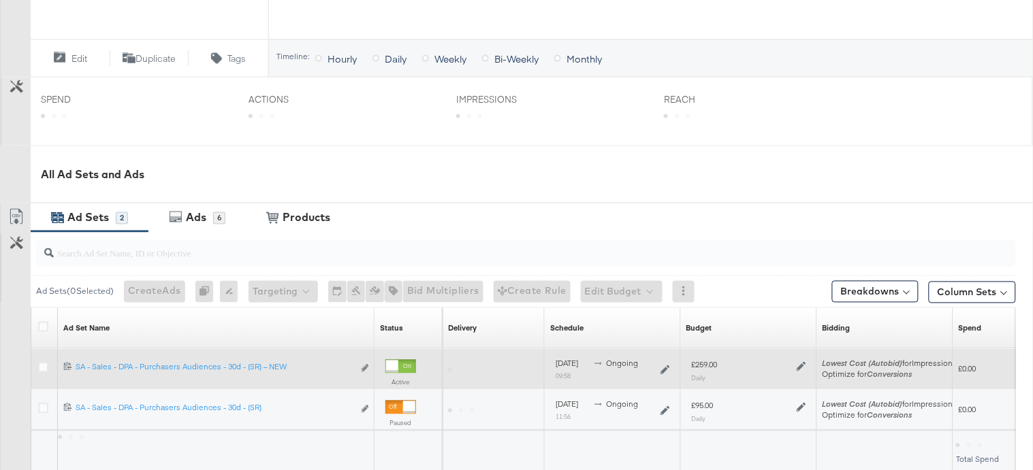
scroll to position [528, 0]
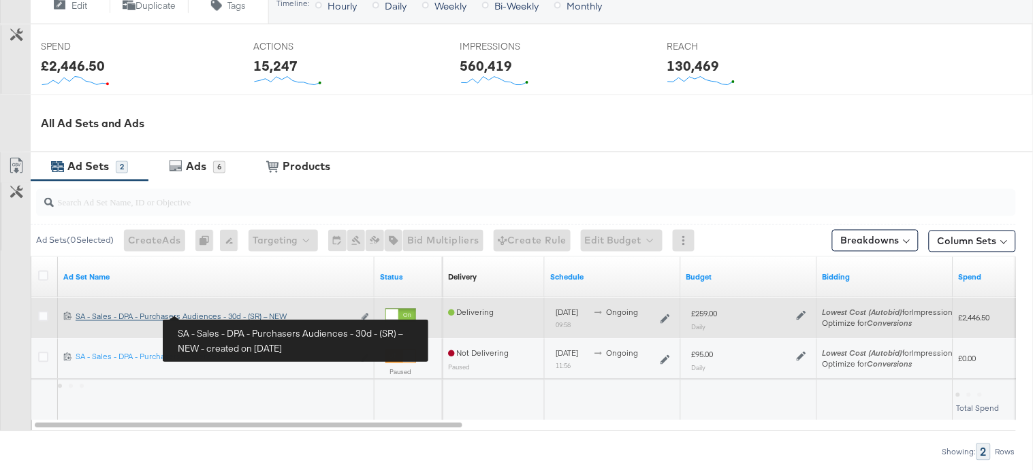
click at [178, 315] on div "SA - Sales - DPA - Purchasers Audiences - 30d - (SR) – NEW SA - Sales - DPA - P…" at bounding box center [215, 317] width 278 height 11
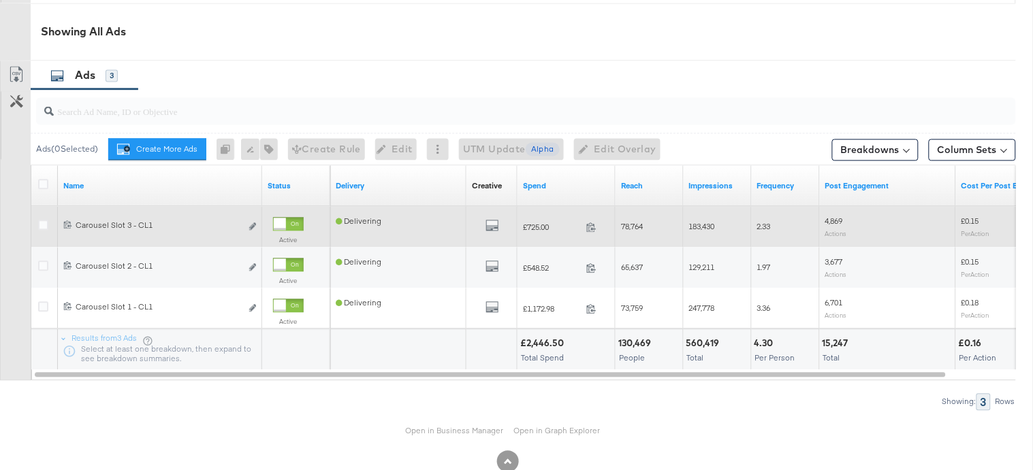
scroll to position [674, 0]
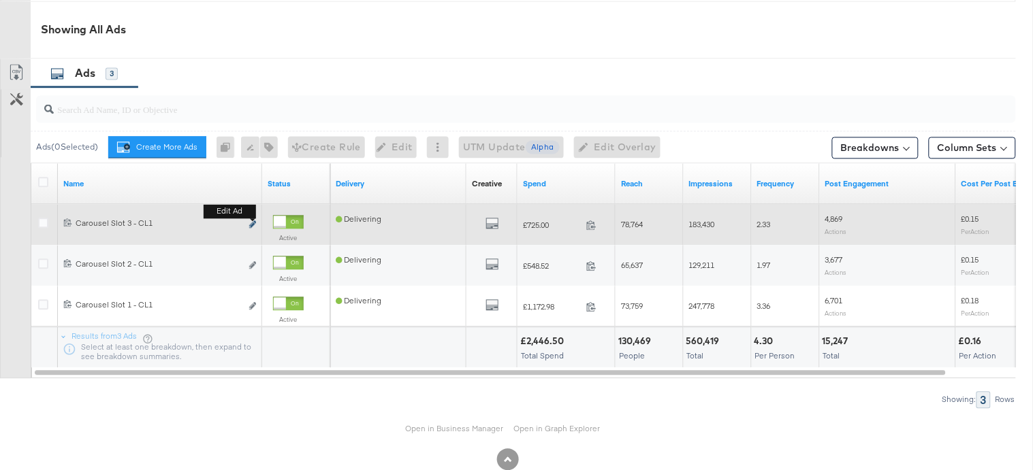
click at [253, 225] on icon "link" at bounding box center [252, 224] width 7 height 7
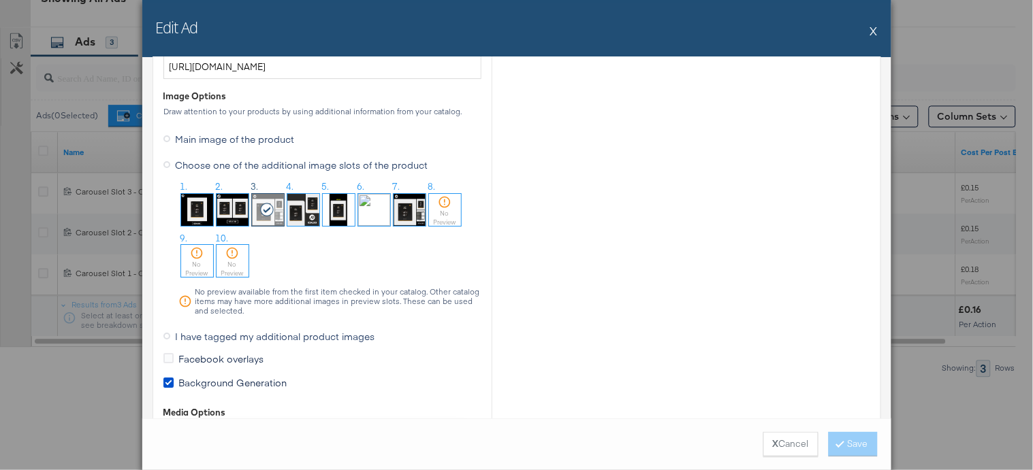
scroll to position [1280, 0]
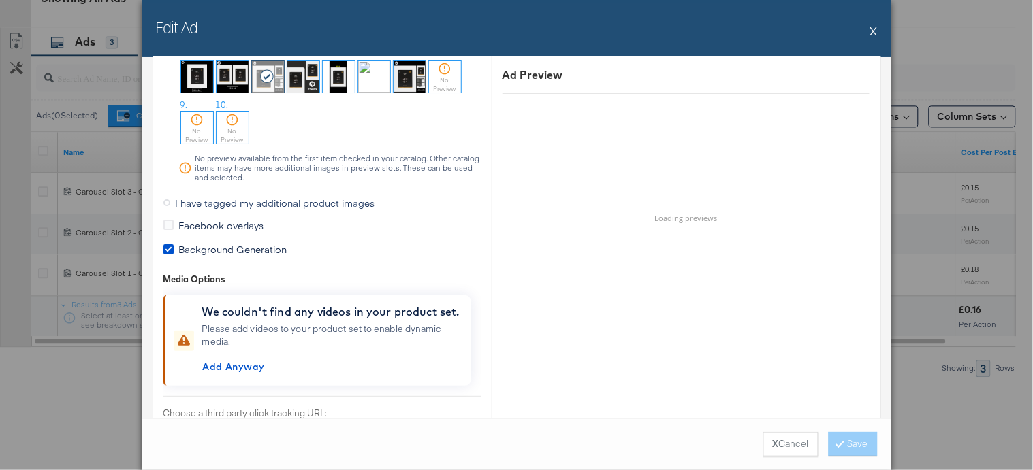
click at [268, 208] on span "I have tagged my additional product images" at bounding box center [275, 203] width 199 height 14
click at [0, 0] on input "I have tagged my additional product images" at bounding box center [0, 0] width 0 height 0
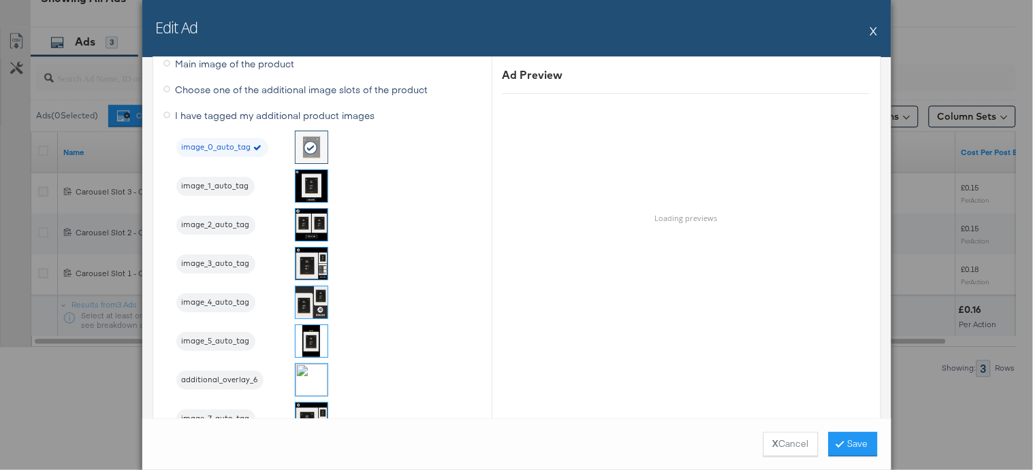
scroll to position [1207, 0]
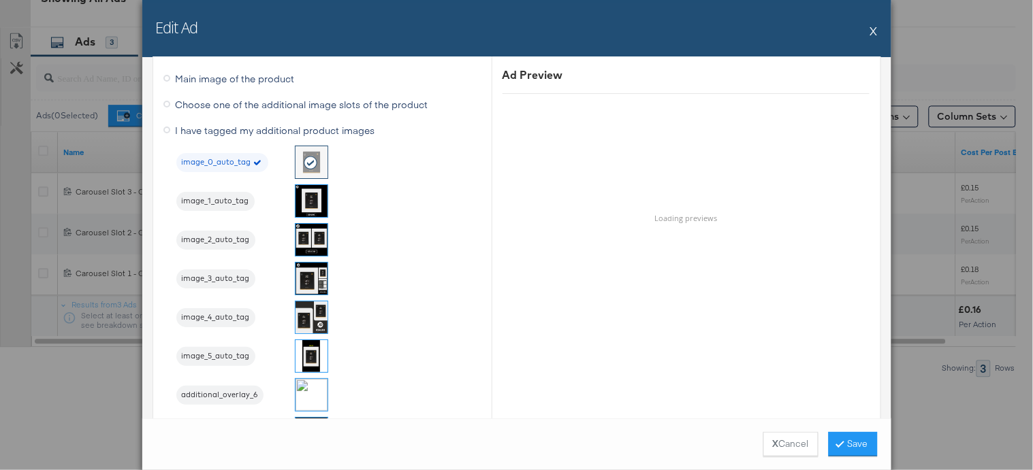
click at [874, 29] on button "X" at bounding box center [873, 30] width 7 height 27
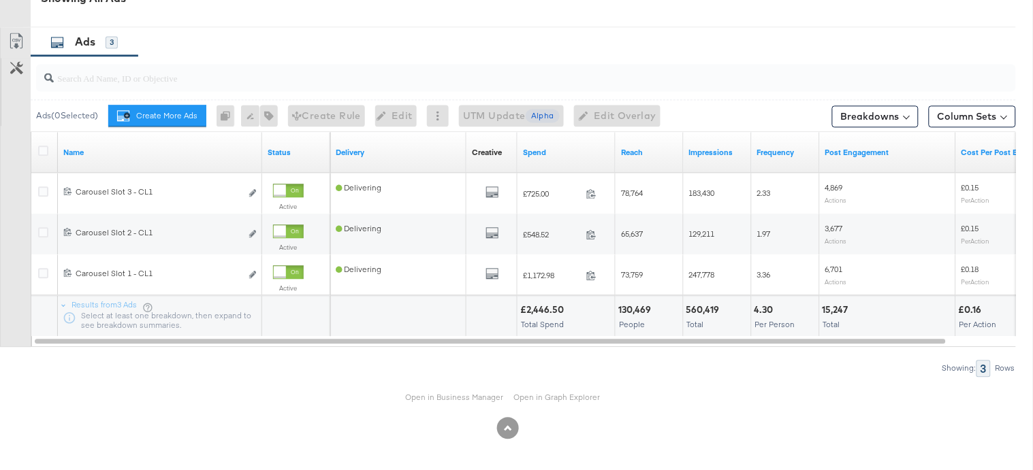
click at [468, 56] on div at bounding box center [523, 78] width 985 height 44
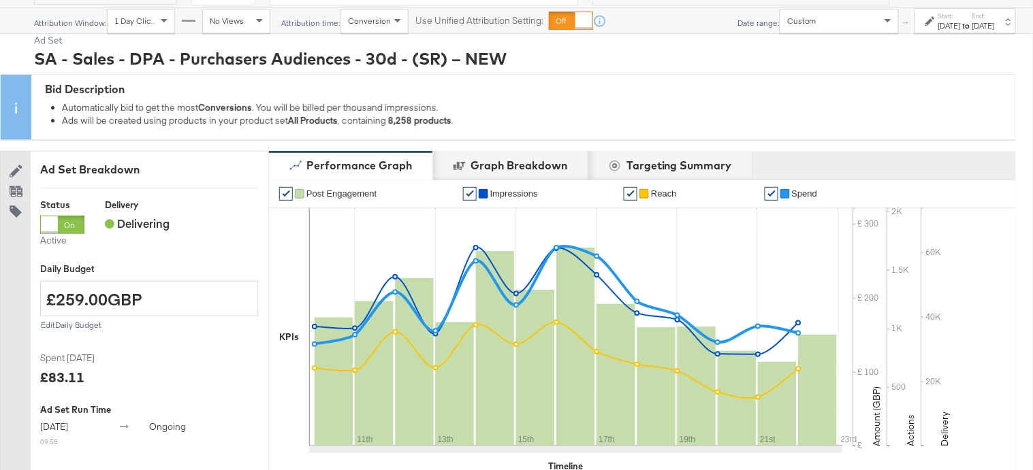
scroll to position [0, 0]
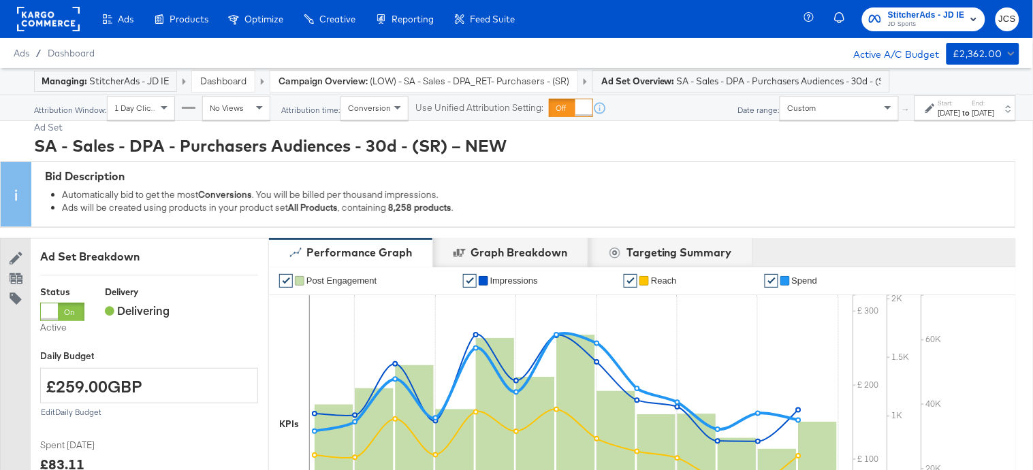
click at [30, 21] on rect at bounding box center [48, 19] width 63 height 25
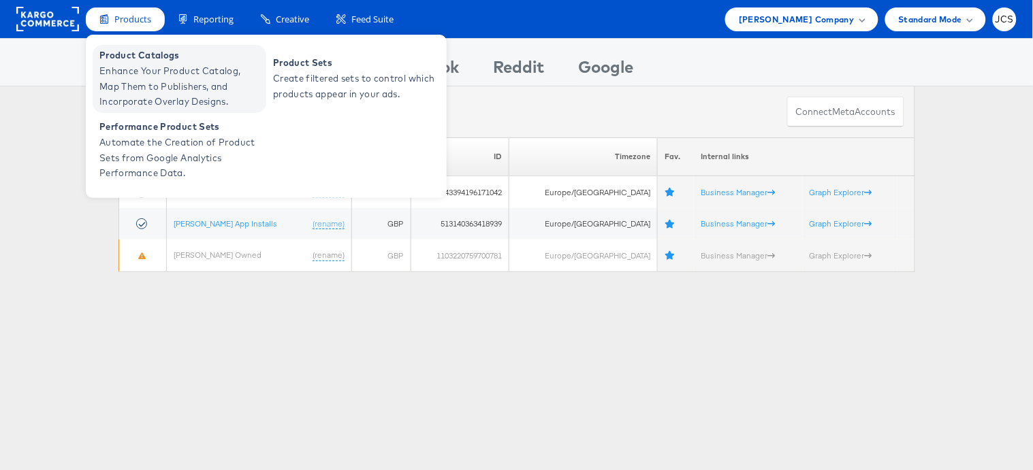
click at [144, 67] on span "Enhance Your Product Catalog, Map Them to Publishers, and Incorporate Overlay D…" at bounding box center [180, 86] width 163 height 46
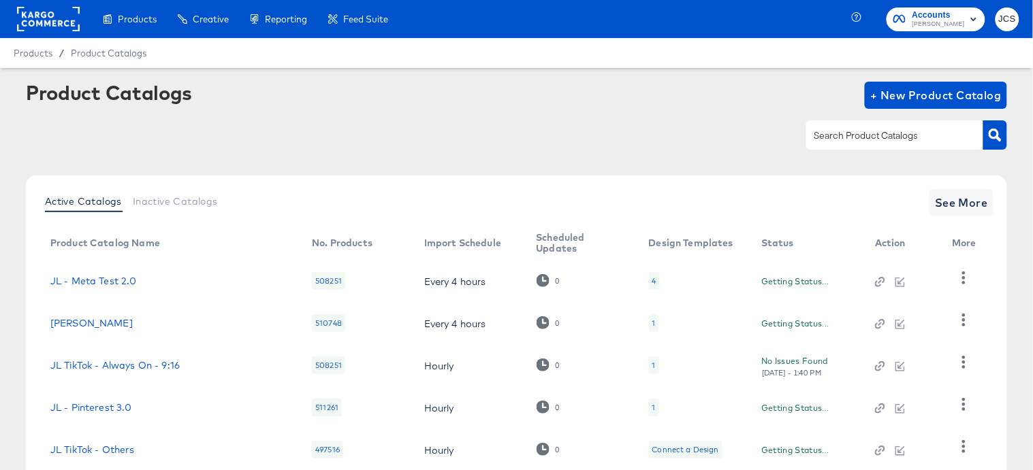
scroll to position [90, 0]
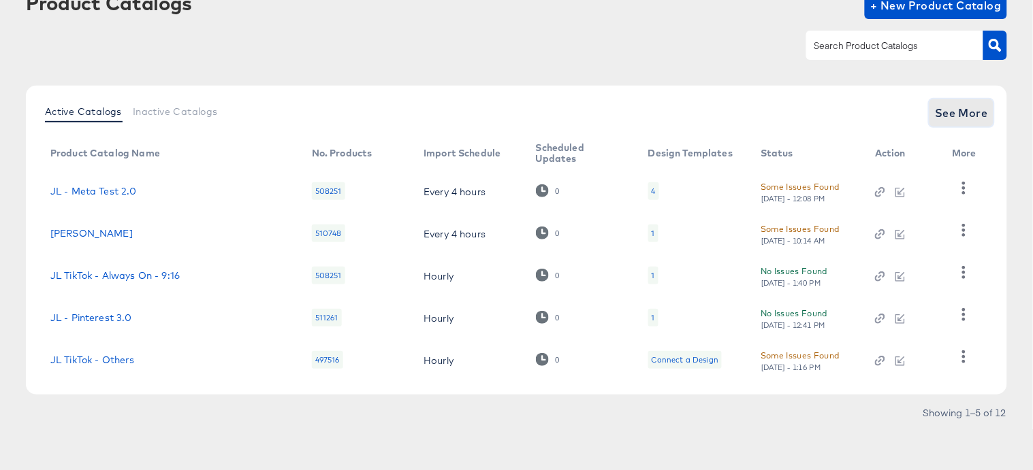
click at [990, 123] on button "See More" at bounding box center [961, 112] width 64 height 27
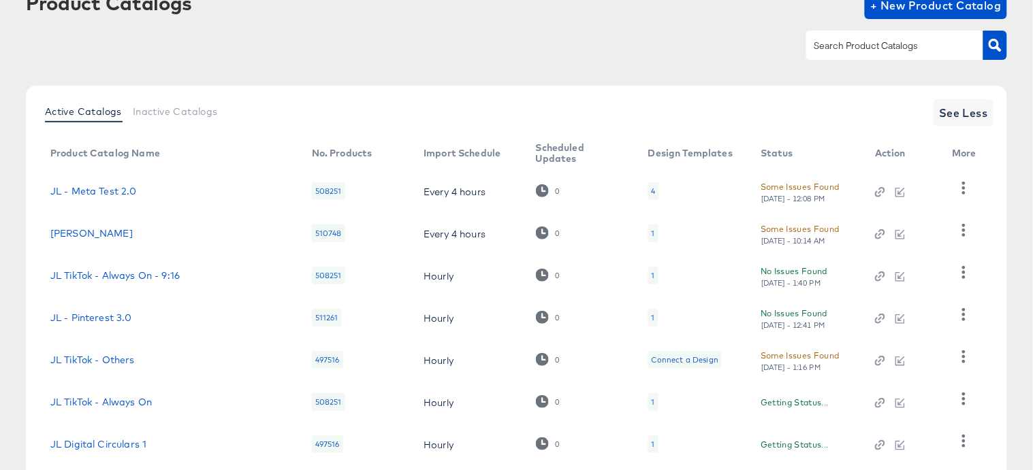
scroll to position [301, 0]
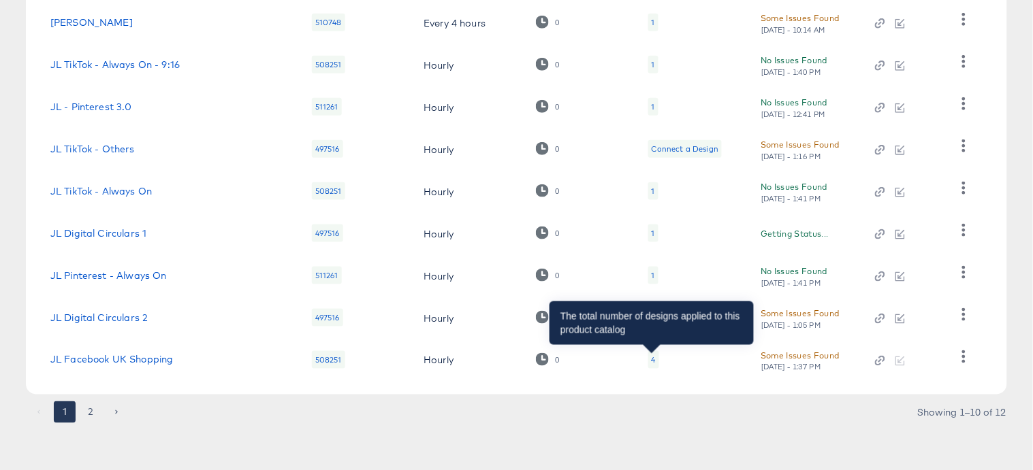
click at [653, 355] on div "4" at bounding box center [653, 360] width 4 height 11
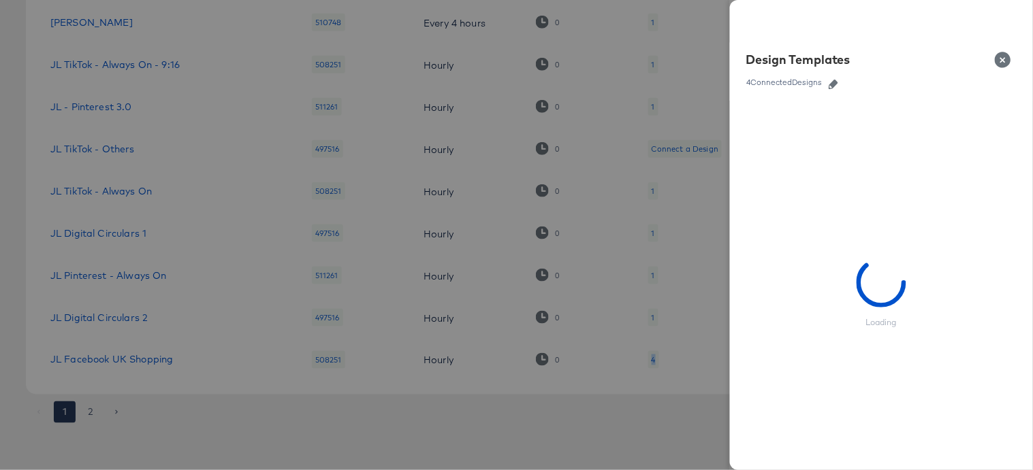
click at [839, 82] on button "button" at bounding box center [833, 85] width 20 height 10
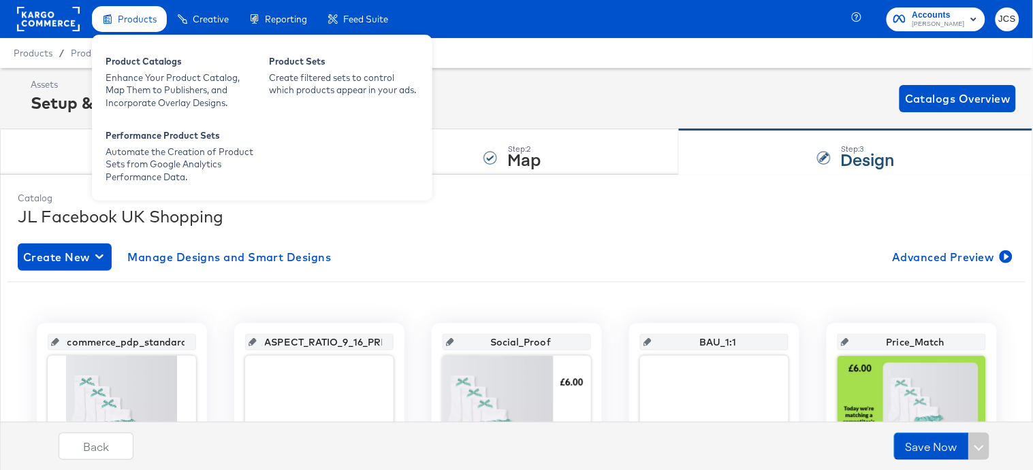
click at [124, 20] on span "Products" at bounding box center [137, 19] width 39 height 11
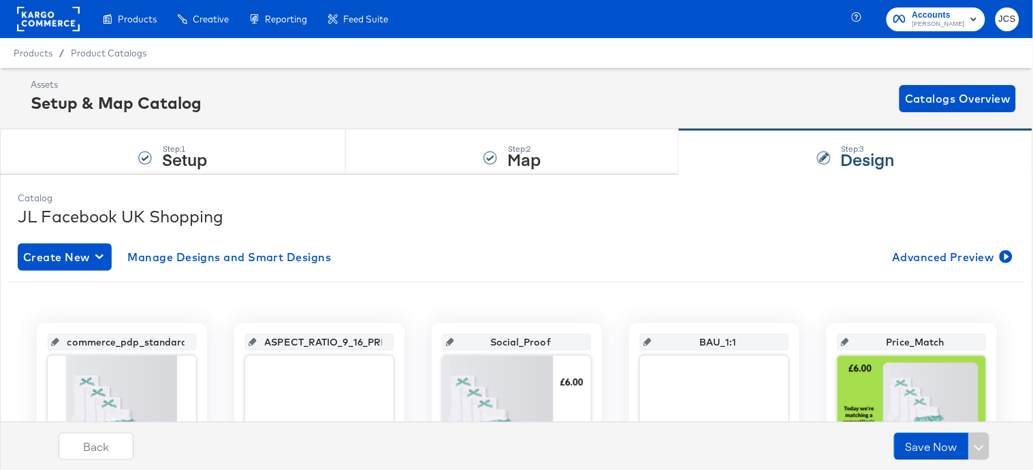
click at [50, 19] on rect at bounding box center [48, 19] width 63 height 25
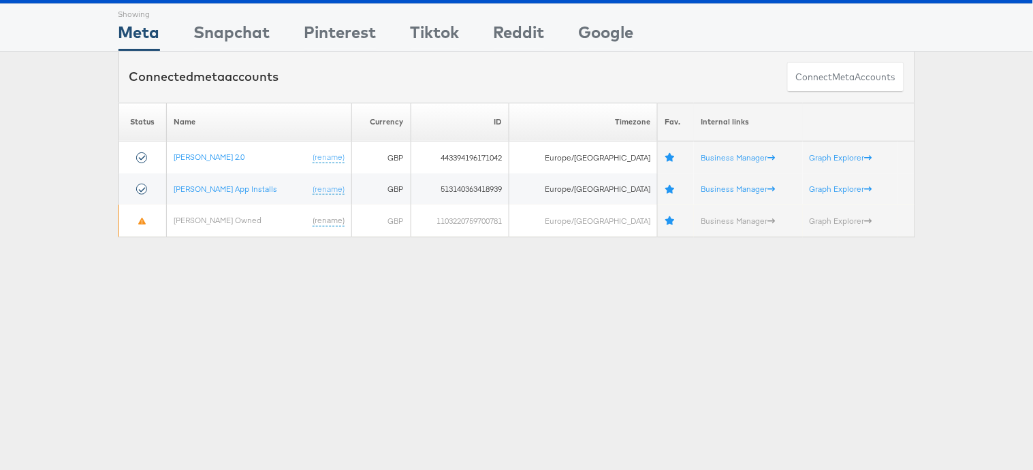
scroll to position [39, 0]
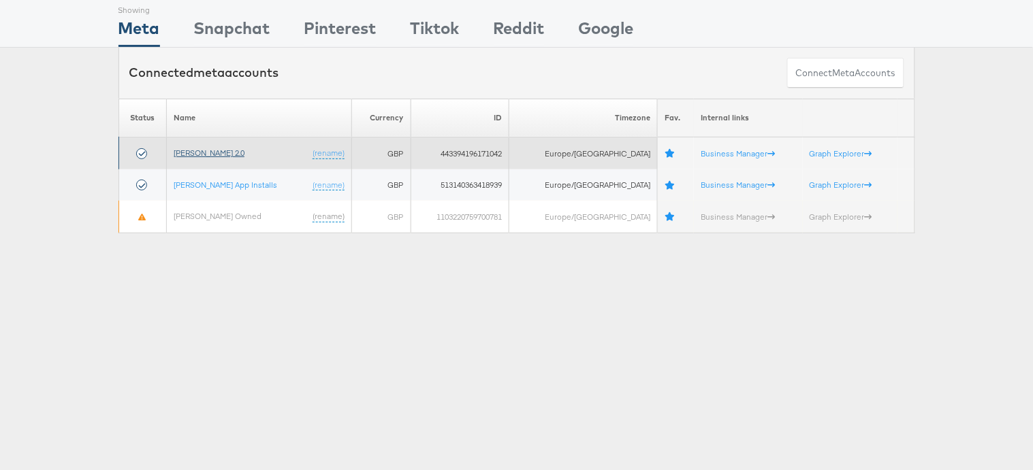
click at [214, 154] on link "[PERSON_NAME] 2.0" at bounding box center [209, 153] width 71 height 10
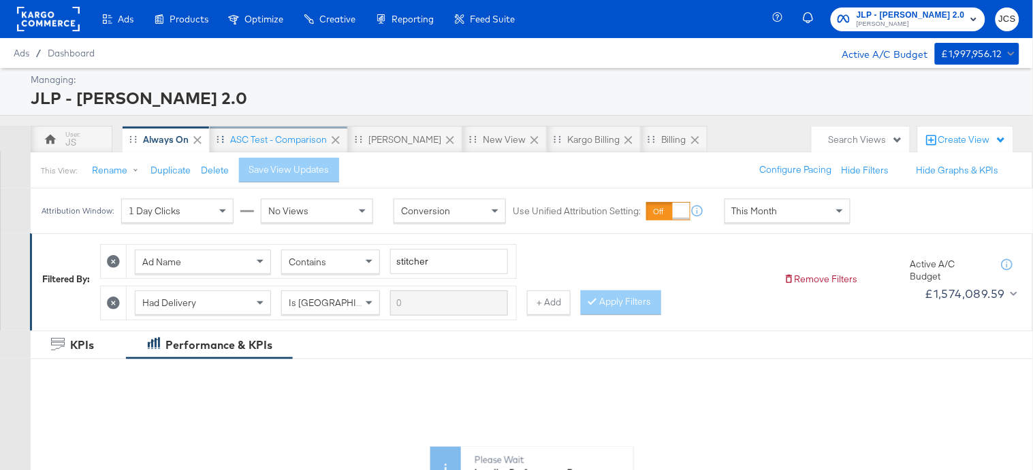
click at [276, 142] on div "ASC Test - comparison" at bounding box center [278, 139] width 97 height 13
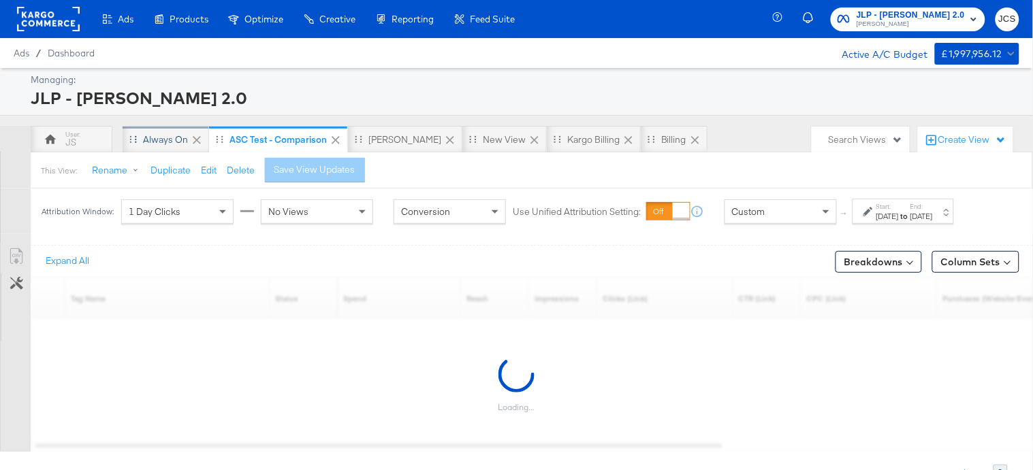
click at [155, 140] on div "Always On" at bounding box center [165, 139] width 45 height 13
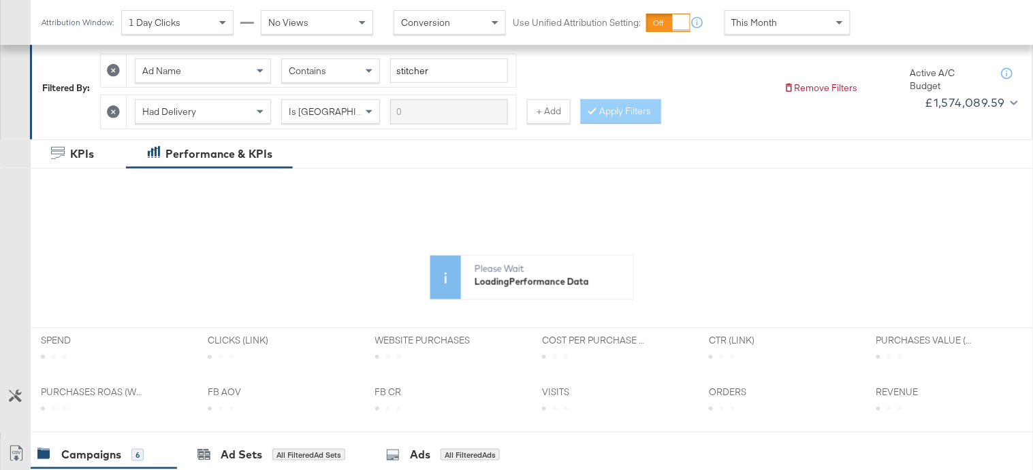
scroll to position [191, 0]
click at [761, 25] on span "This Month" at bounding box center [755, 22] width 46 height 12
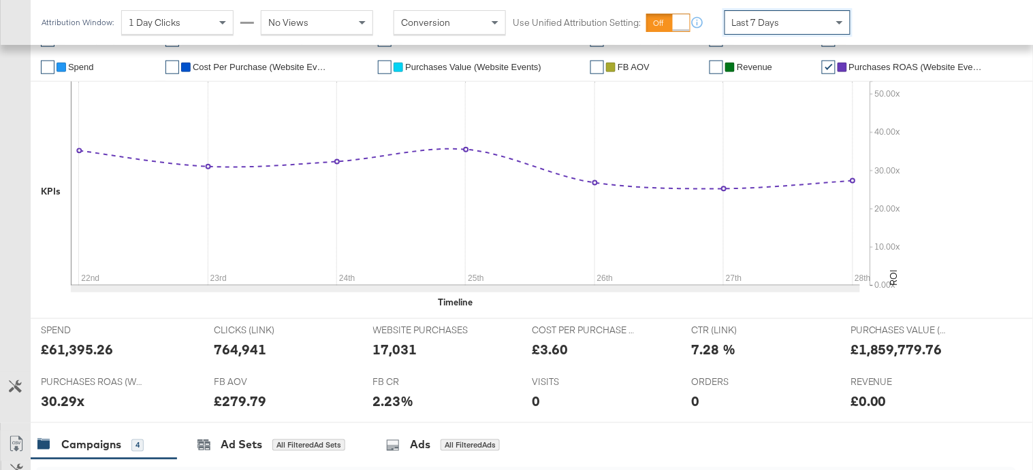
scroll to position [229, 0]
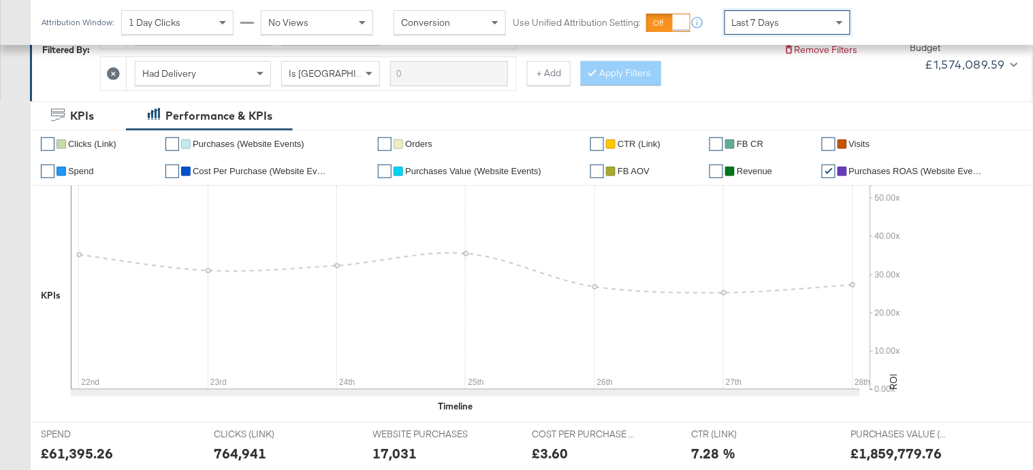
click at [69, 166] on li "✔ Spend" at bounding box center [98, 171] width 114 height 27
click at [47, 172] on link "✔" at bounding box center [48, 172] width 14 height 14
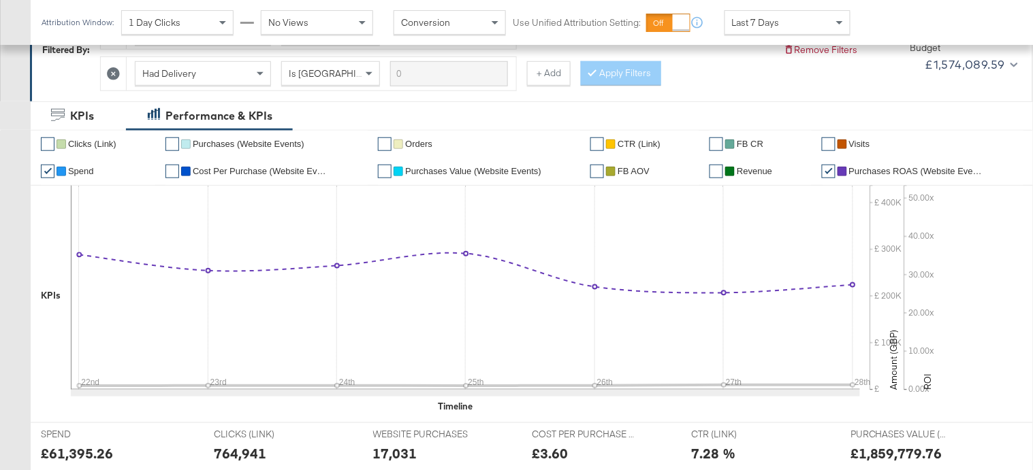
click at [828, 174] on link "✔" at bounding box center [829, 172] width 14 height 14
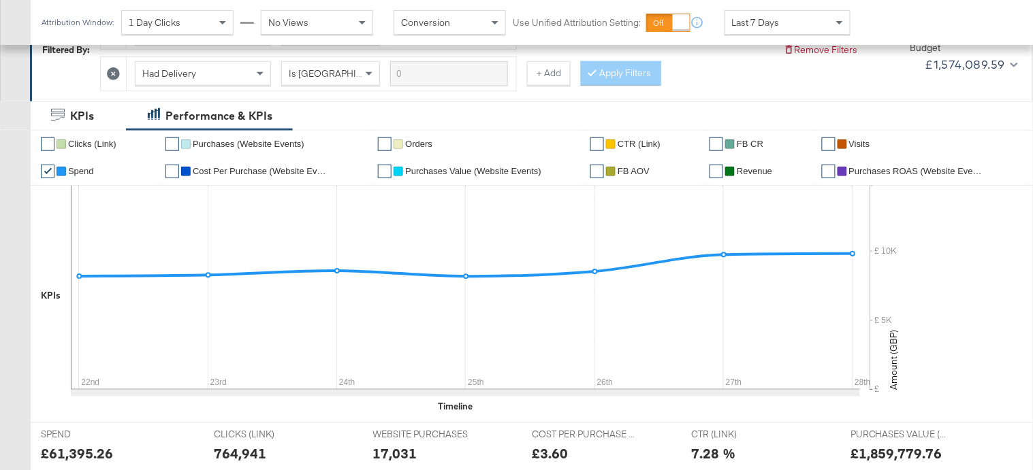
click at [809, 25] on div "Last 7 Days" at bounding box center [787, 22] width 125 height 23
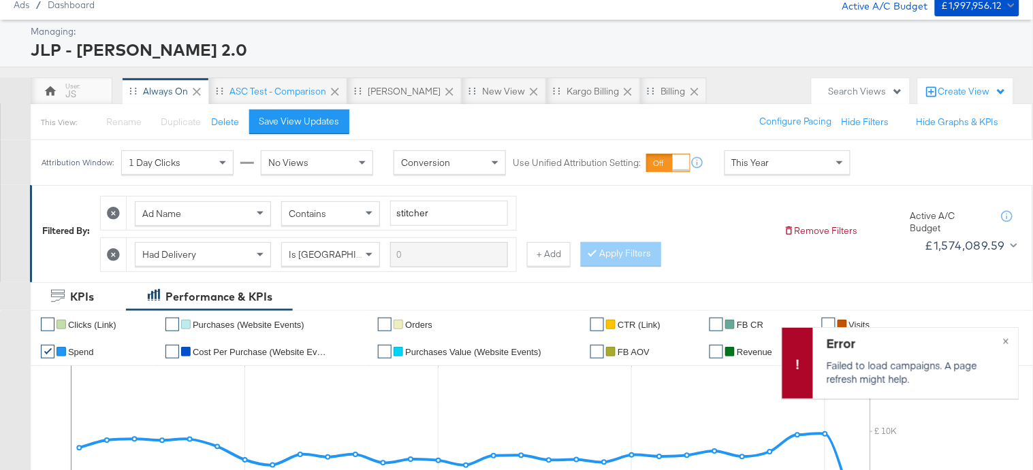
scroll to position [0, 0]
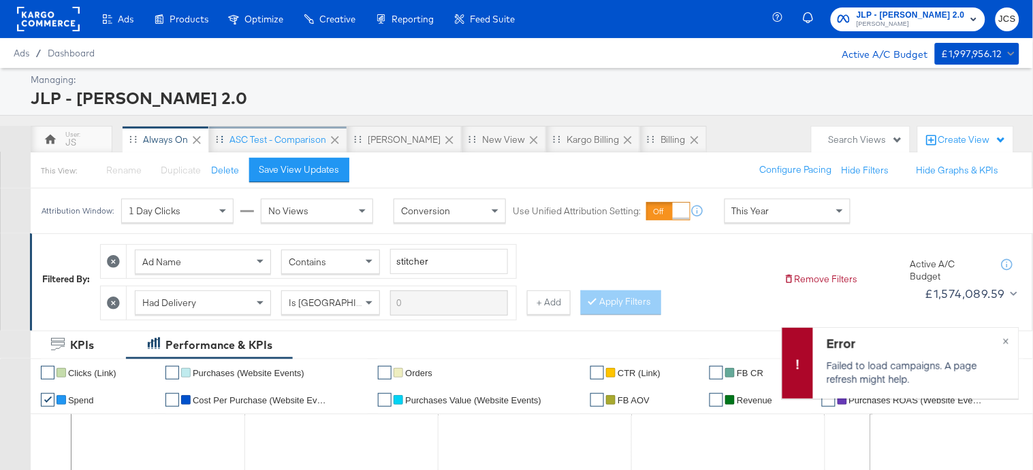
click at [291, 148] on div "ASC Test - comparison" at bounding box center [278, 139] width 138 height 27
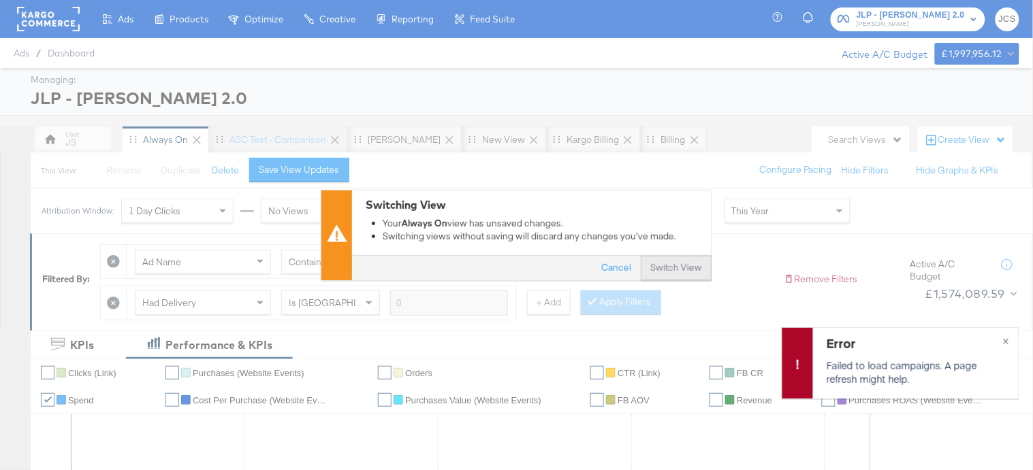
click at [687, 270] on button "Switch View" at bounding box center [676, 268] width 71 height 25
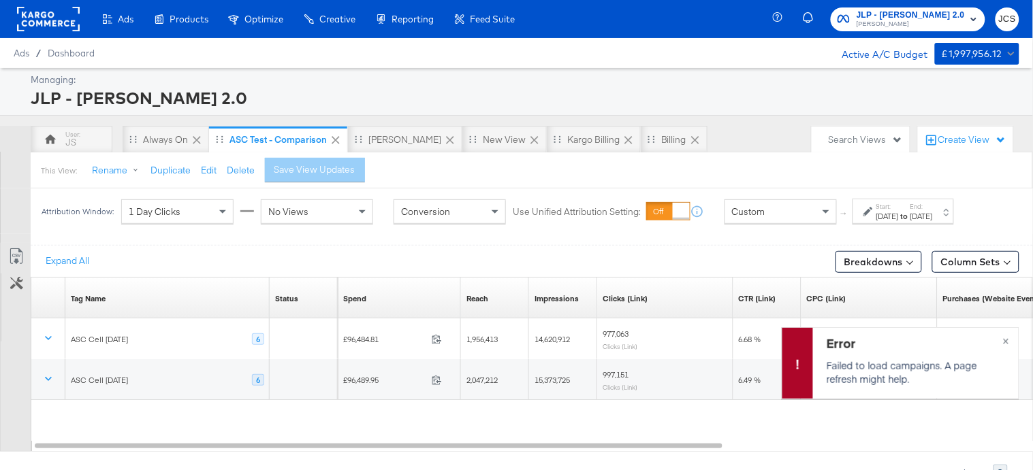
click at [74, 18] on rect at bounding box center [48, 19] width 63 height 25
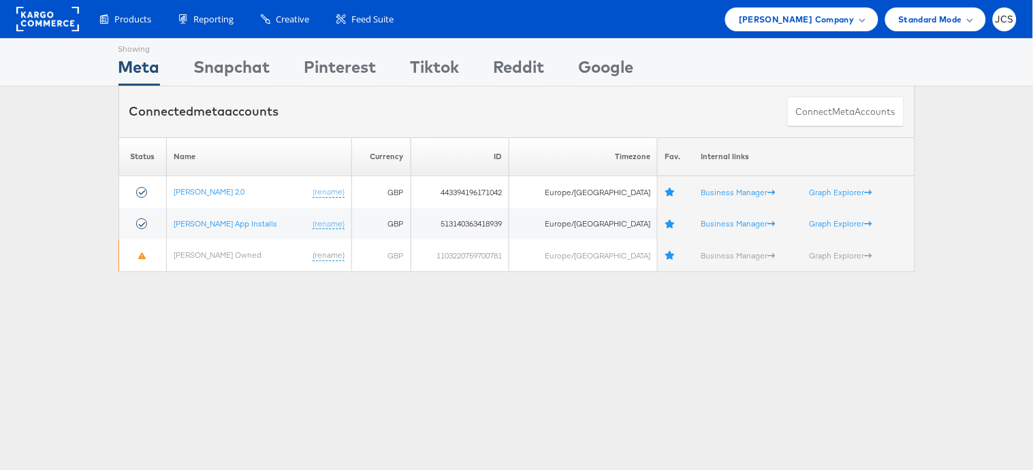
click at [71, 25] on rect at bounding box center [47, 19] width 63 height 25
click at [840, 20] on span "John Lewis Company" at bounding box center [796, 19] width 115 height 14
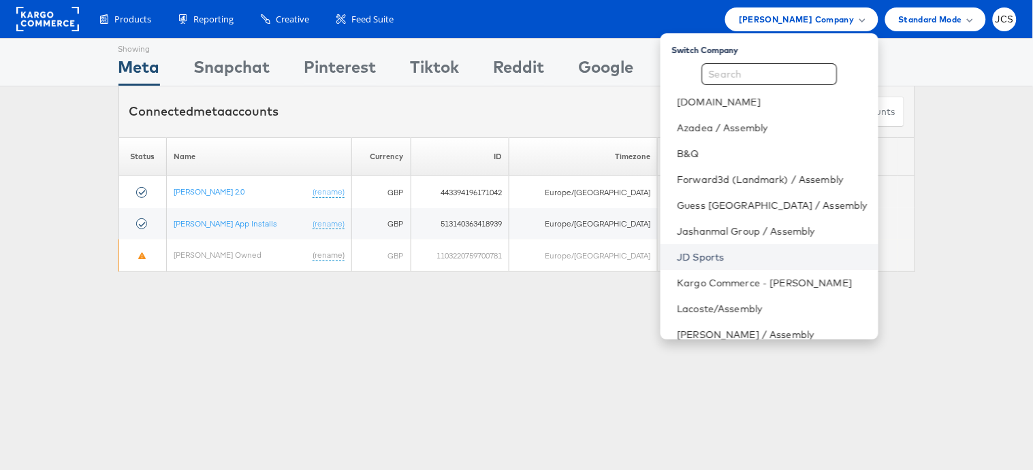
click at [699, 261] on link "JD Sports" at bounding box center [772, 257] width 190 height 14
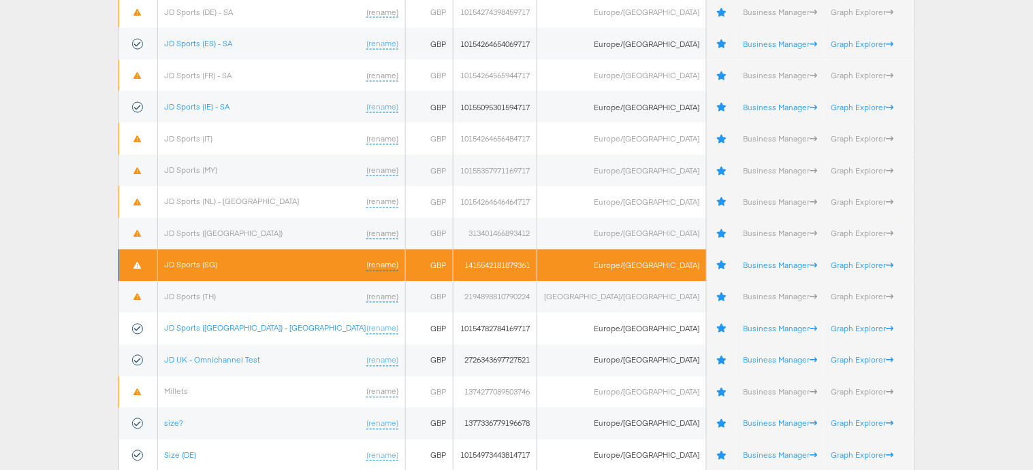
scroll to position [484, 0]
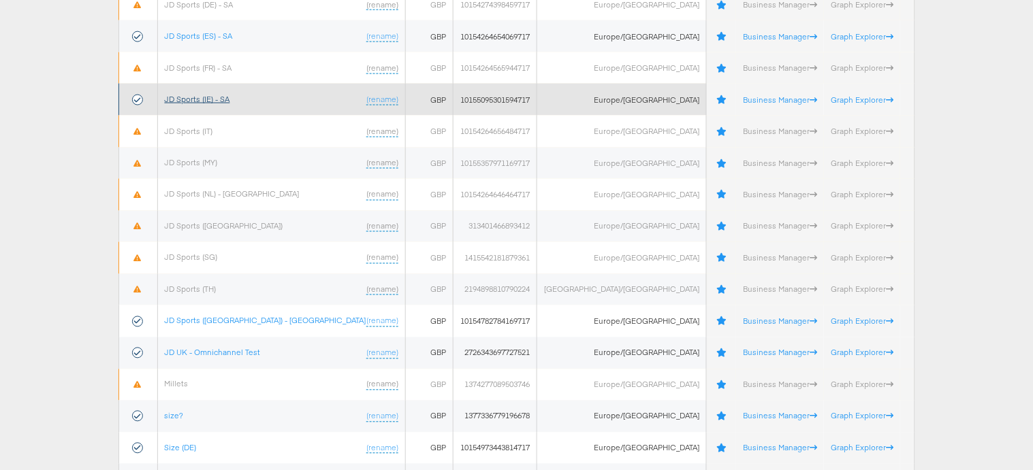
click at [230, 97] on link "JD Sports (IE) - SA" at bounding box center [197, 99] width 65 height 10
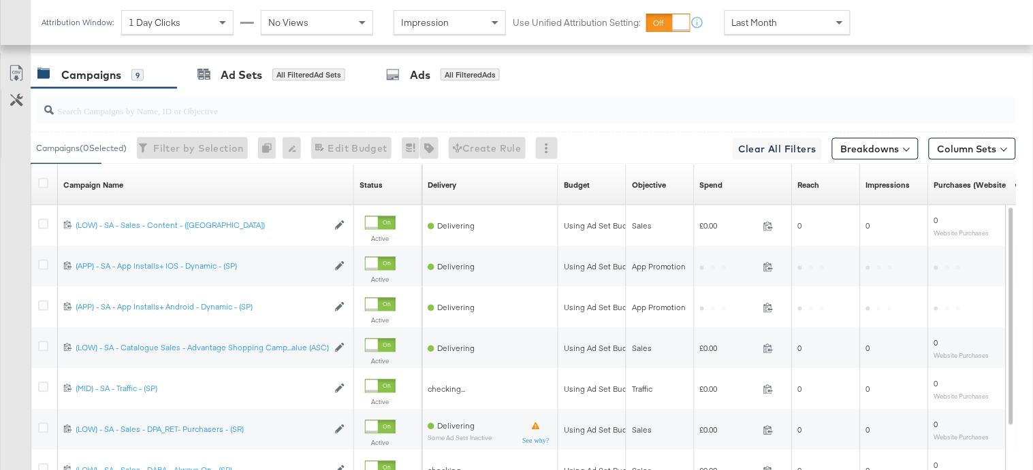
scroll to position [609, 0]
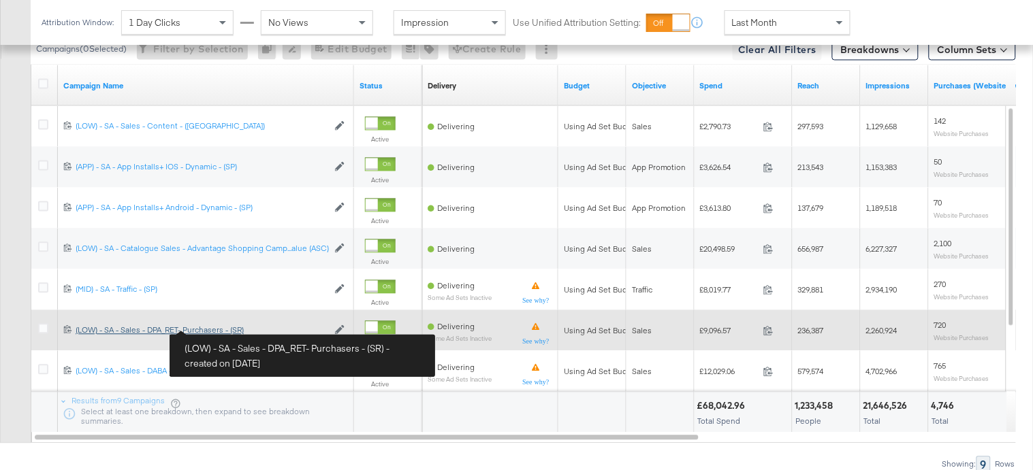
click at [221, 329] on div "(LOW) - SA - Sales - DPA_RET- Purchasers - (SR) (LOW) - SA - Sales - DPA_RET- P…" at bounding box center [202, 330] width 252 height 11
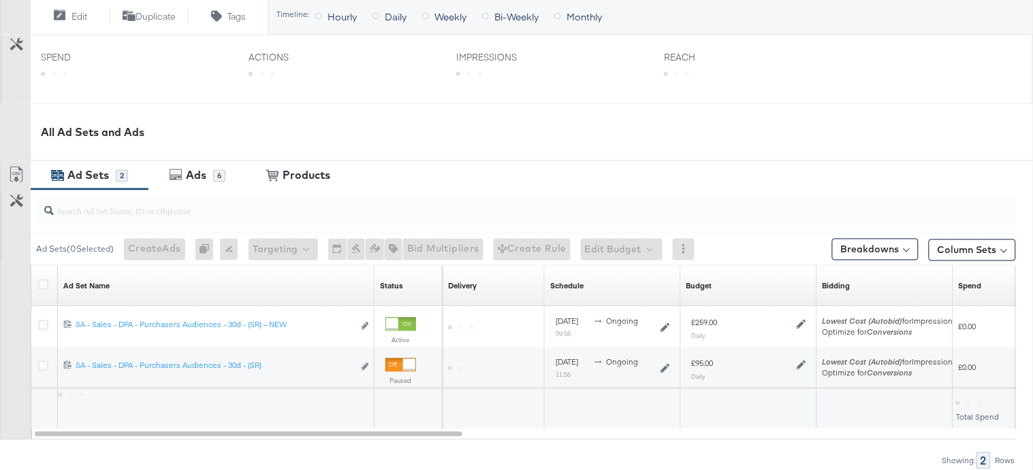
scroll to position [529, 0]
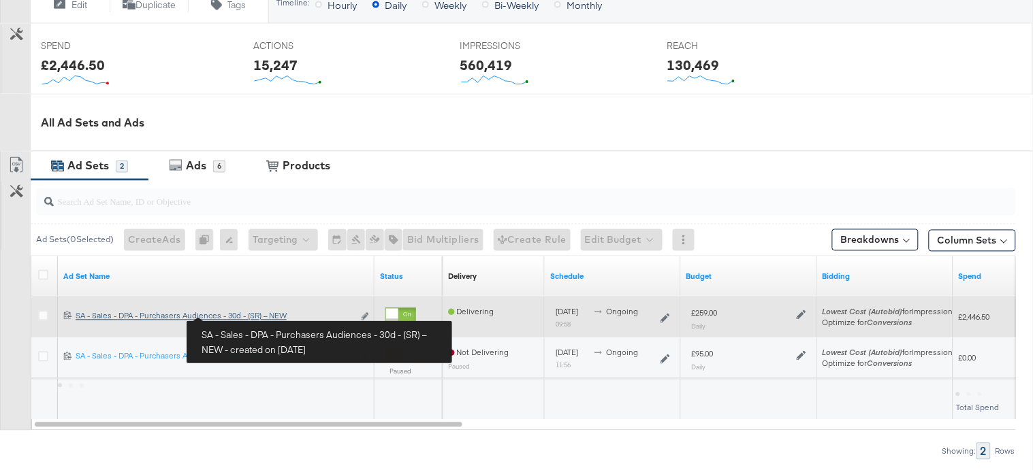
click at [238, 315] on div "SA - Sales - DPA - Purchasers Audiences - 30d - (SR) – NEW SA - Sales - DPA - P…" at bounding box center [215, 316] width 278 height 11
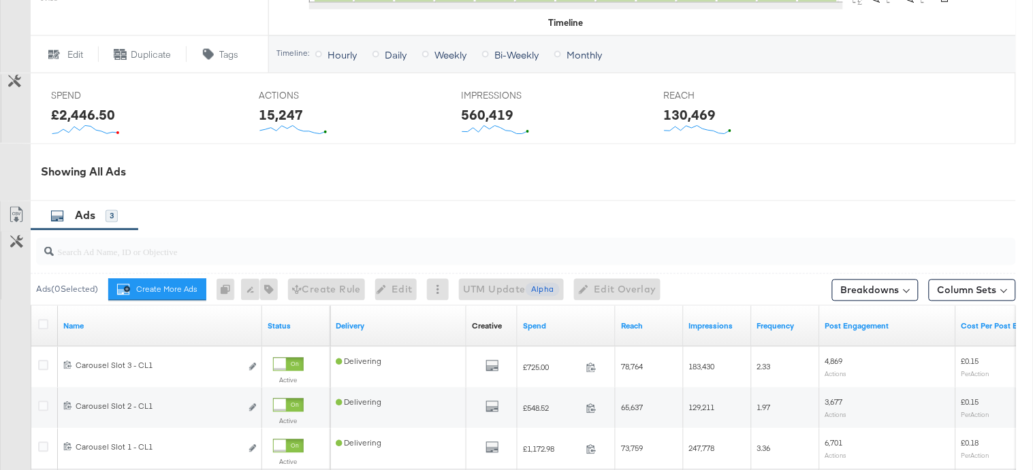
scroll to position [545, 0]
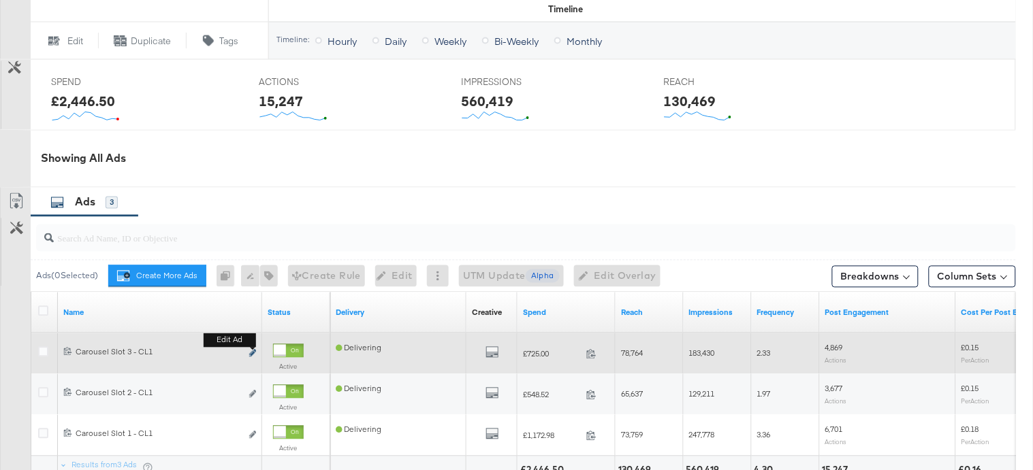
click at [254, 353] on icon "link" at bounding box center [252, 353] width 7 height 7
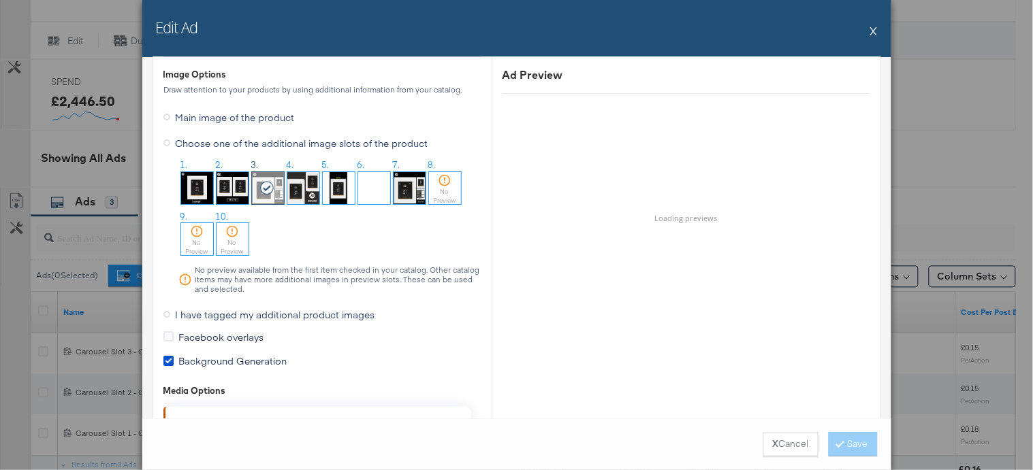
scroll to position [1287, 0]
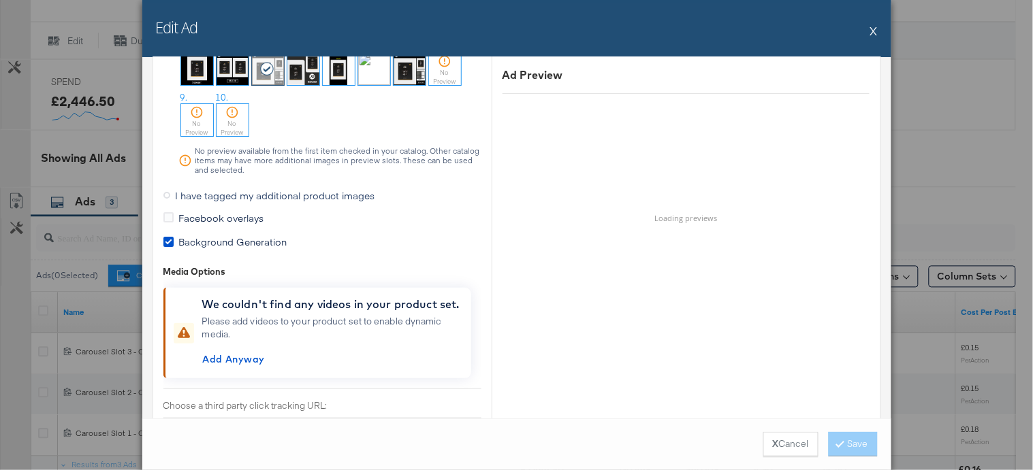
click at [279, 194] on span "I have tagged my additional product images" at bounding box center [275, 196] width 199 height 14
click at [0, 0] on input "I have tagged my additional product images" at bounding box center [0, 0] width 0 height 0
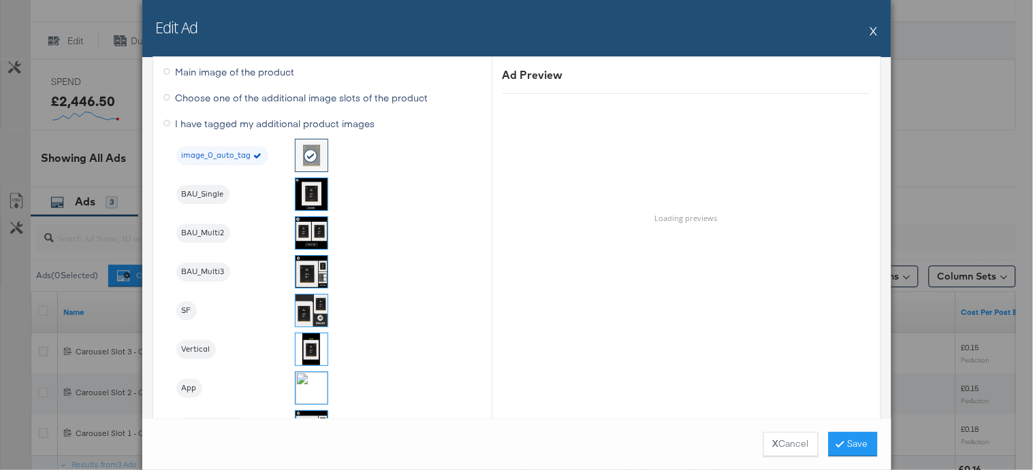
scroll to position [1213, 0]
click at [874, 31] on button "X" at bounding box center [873, 30] width 7 height 27
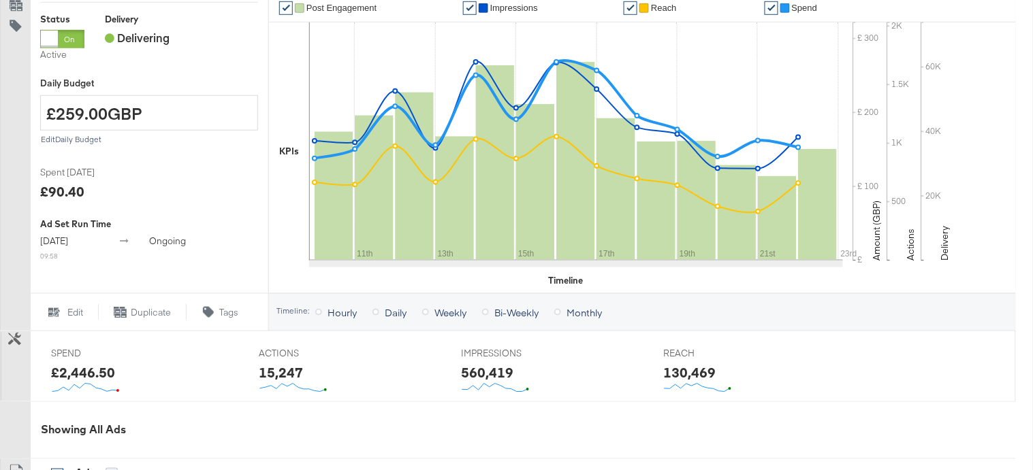
scroll to position [0, 0]
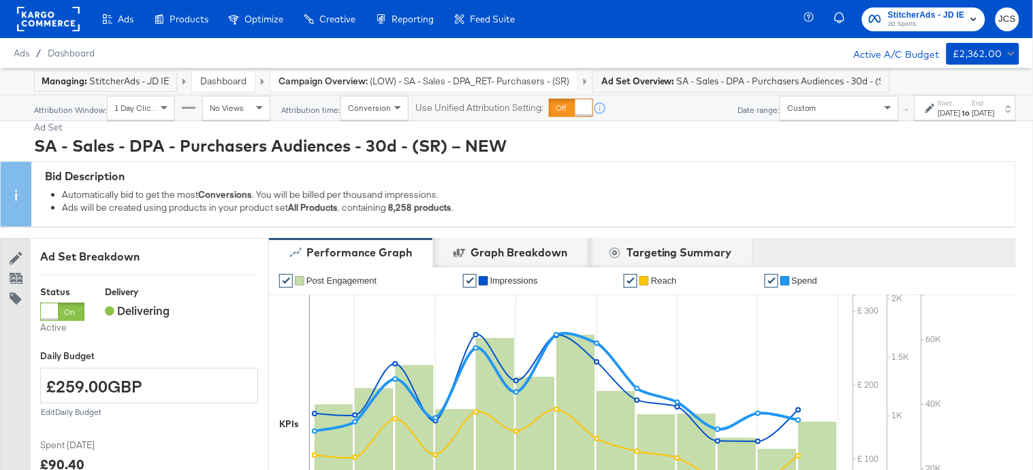
click at [71, 19] on rect at bounding box center [48, 19] width 63 height 25
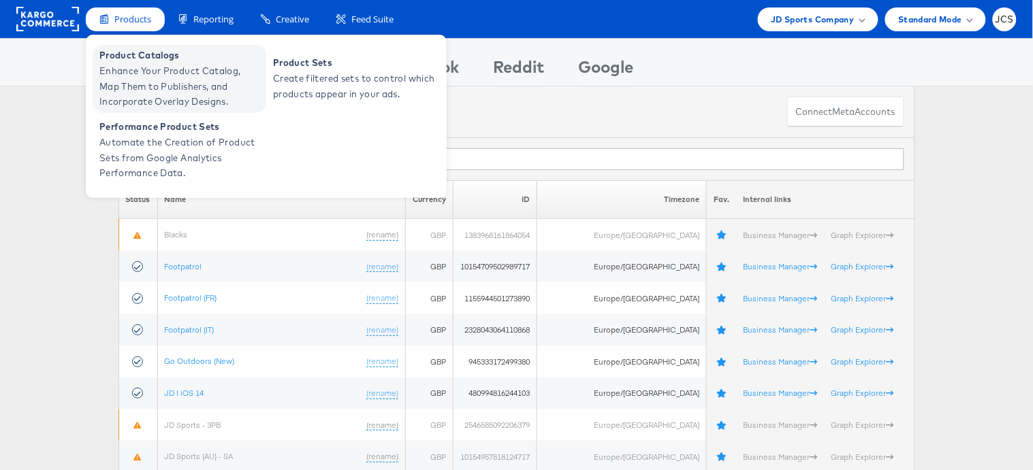
click at [143, 93] on span "Enhance Your Product Catalog, Map Them to Publishers, and Incorporate Overlay D…" at bounding box center [180, 86] width 163 height 46
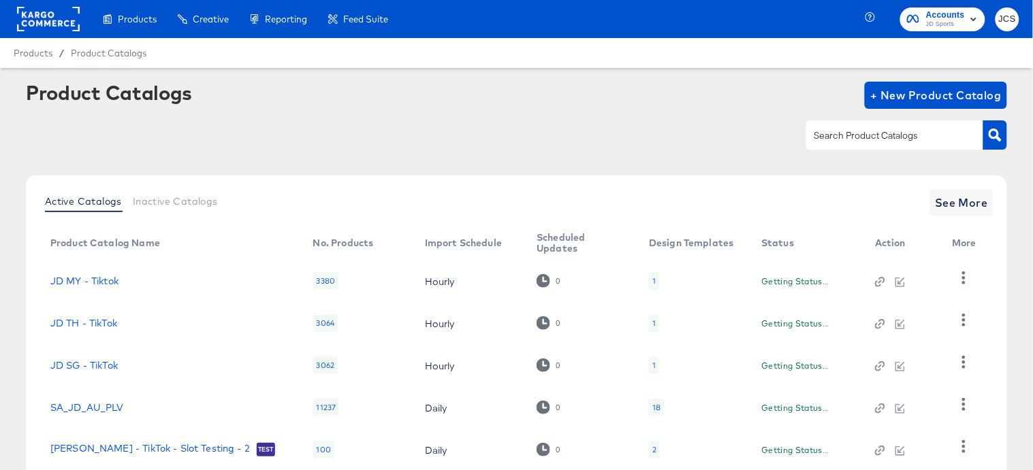
click at [858, 131] on input "text" at bounding box center [883, 136] width 145 height 16
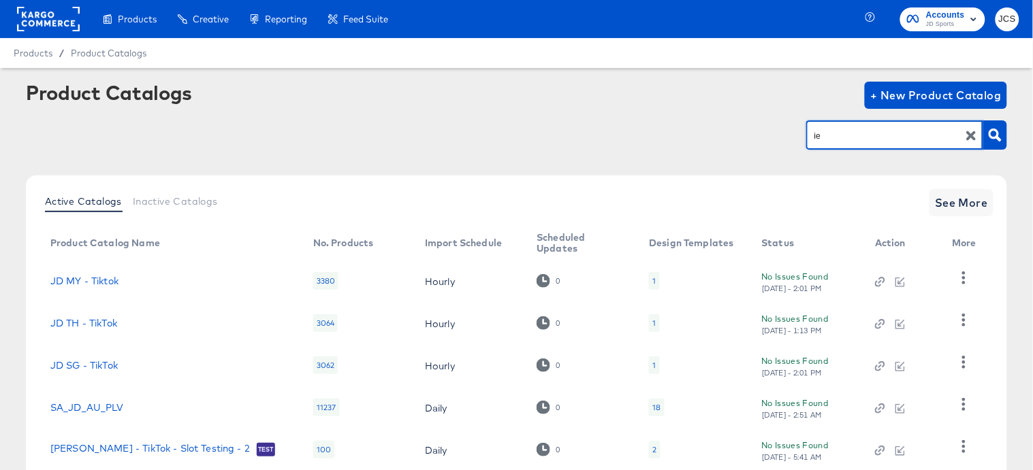
type input "ie"
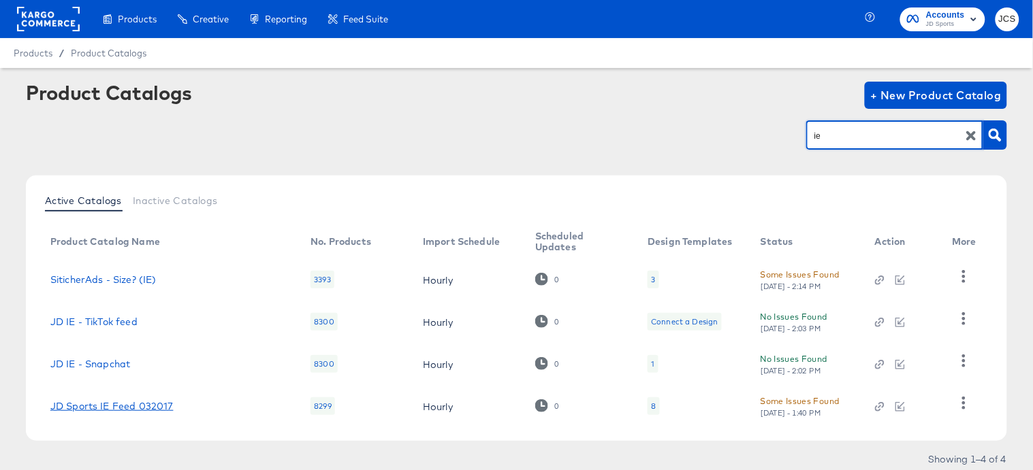
click at [120, 407] on link "JD Sports IE Feed 032017" at bounding box center [111, 406] width 123 height 11
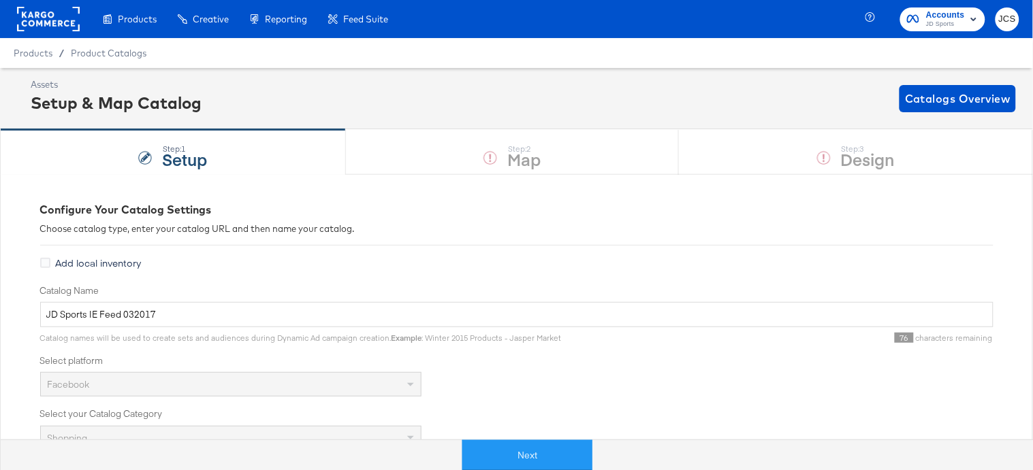
click at [519, 452] on button "Next" at bounding box center [527, 455] width 130 height 31
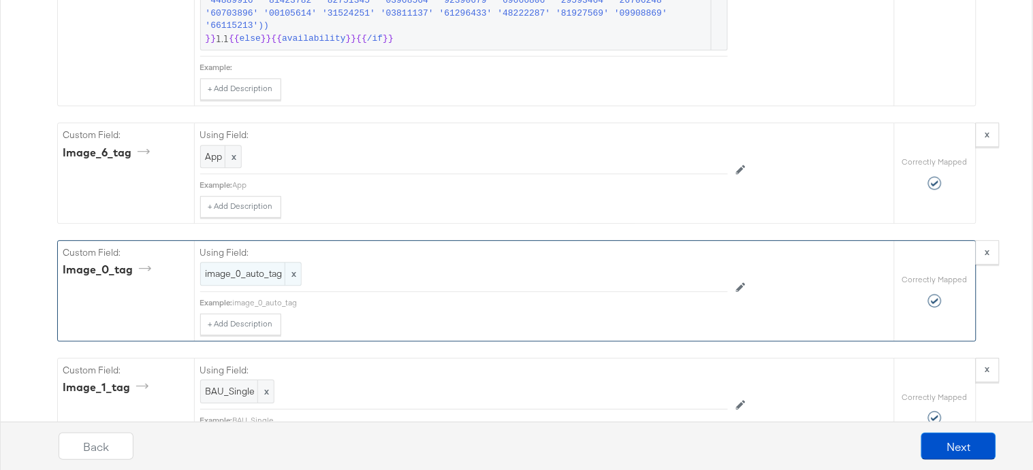
scroll to position [7502, 0]
click at [253, 278] on span "image_0_auto_tag" at bounding box center [251, 271] width 91 height 13
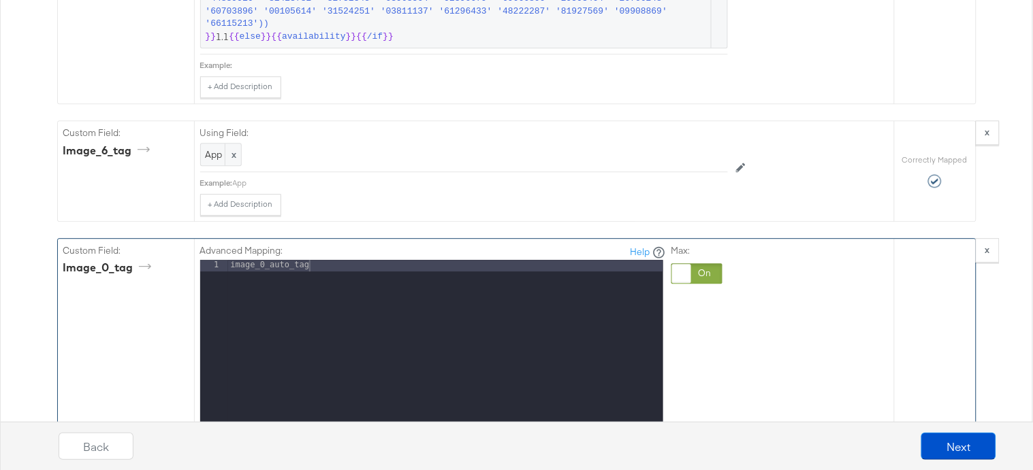
click at [312, 276] on div "image_0_auto_tag" at bounding box center [445, 441] width 435 height 363
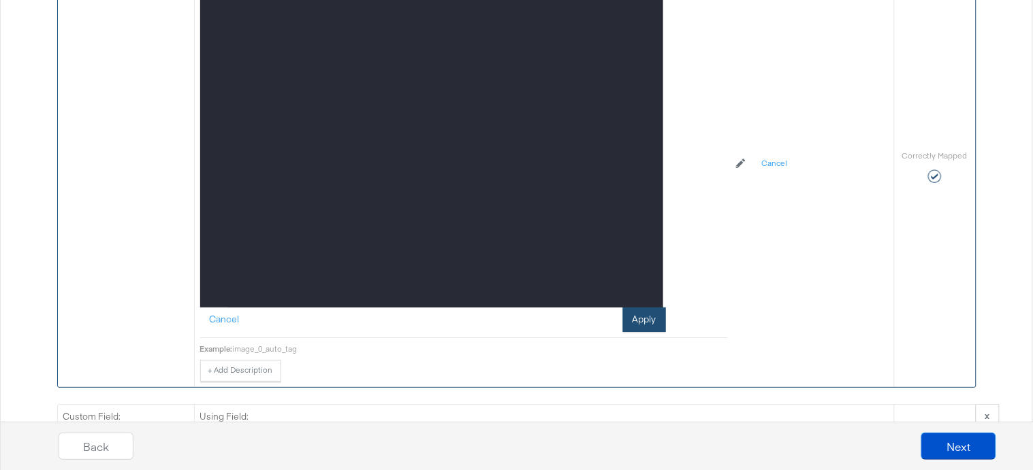
click at [649, 321] on button "Apply" at bounding box center [644, 320] width 43 height 25
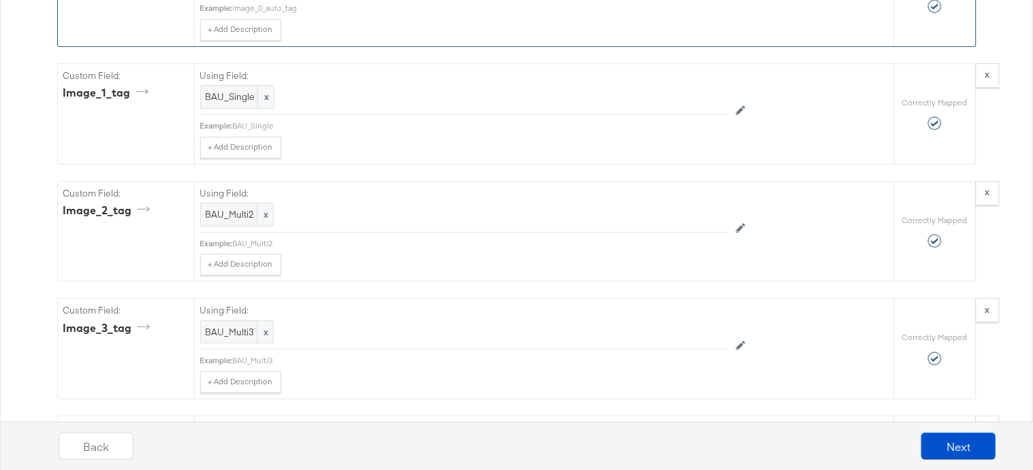
scroll to position [7796, 0]
click at [969, 448] on button "Next" at bounding box center [958, 446] width 75 height 27
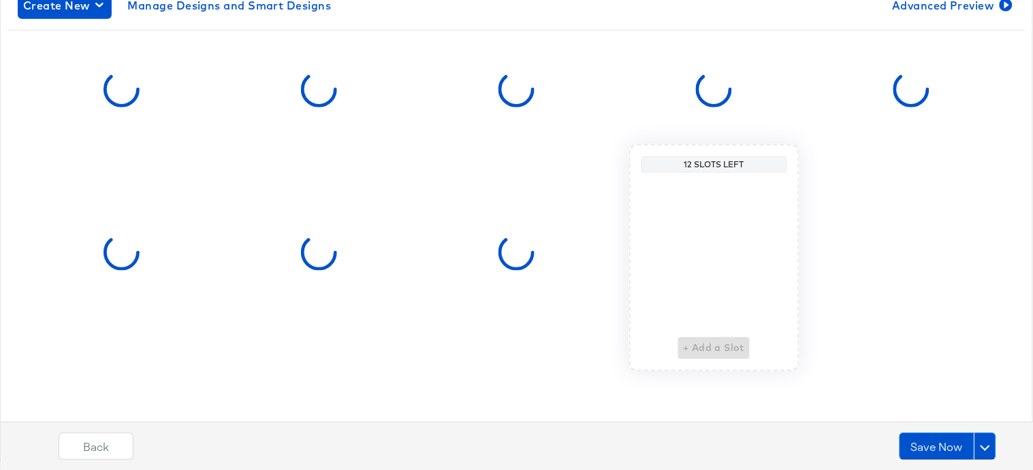
scroll to position [0, 0]
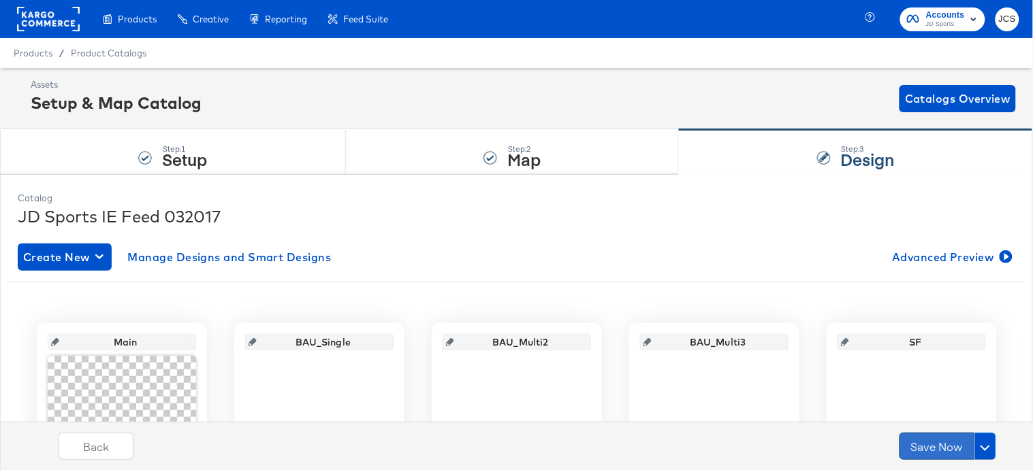
click at [941, 445] on button "Save Now" at bounding box center [936, 446] width 75 height 27
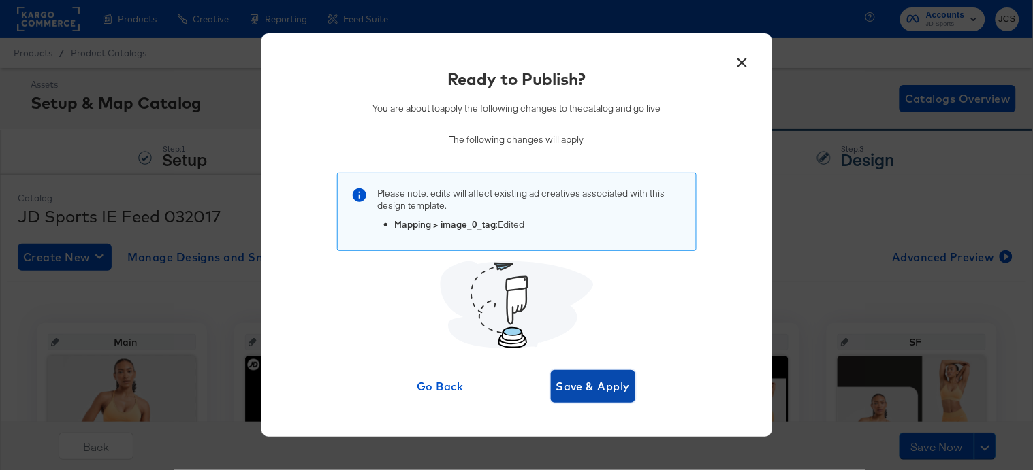
click at [558, 391] on span "Save & Apply" at bounding box center [593, 386] width 74 height 19
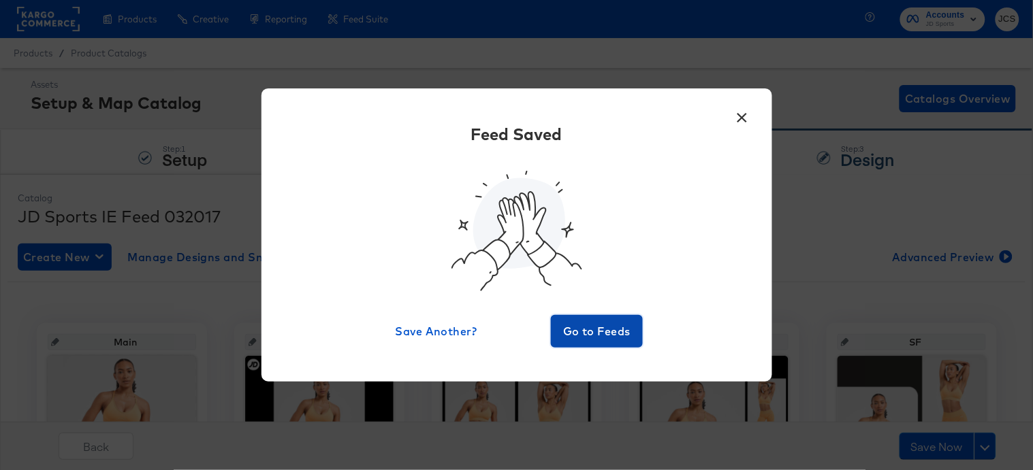
click at [593, 336] on span "Go to Feeds" at bounding box center [597, 331] width 82 height 19
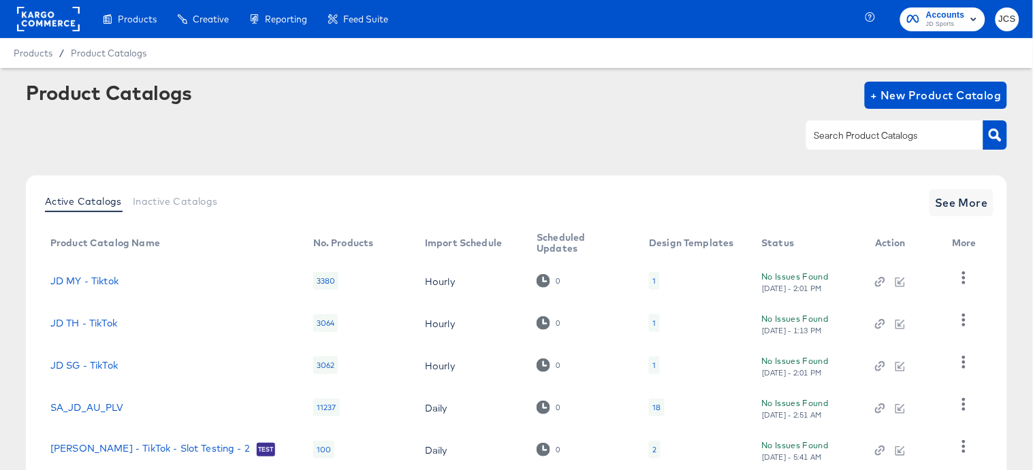
click at [545, 92] on div "Product Catalogs + New Product Catalog" at bounding box center [516, 95] width 981 height 27
